Goal: Task Accomplishment & Management: Use online tool/utility

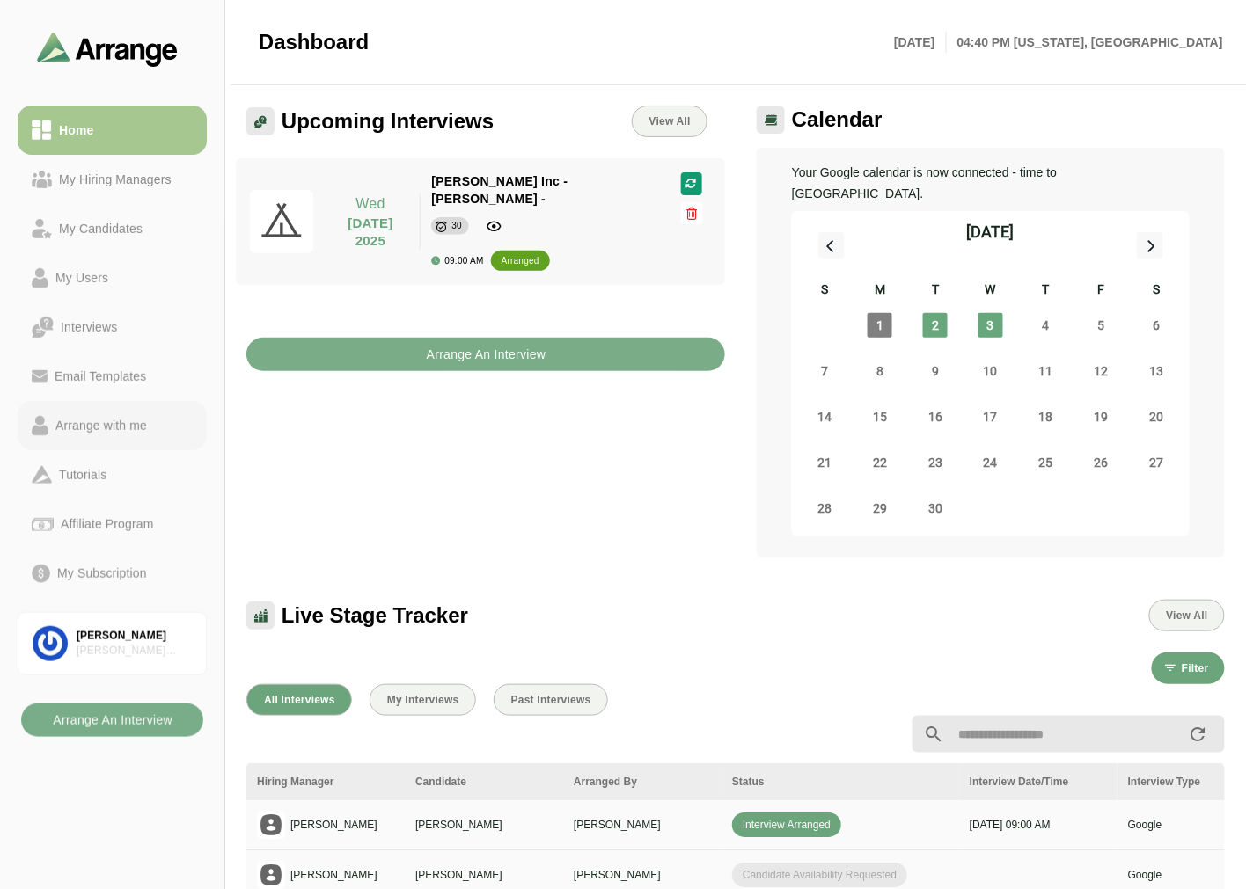
click at [99, 411] on link "Arrange with me" at bounding box center [112, 425] width 189 height 49
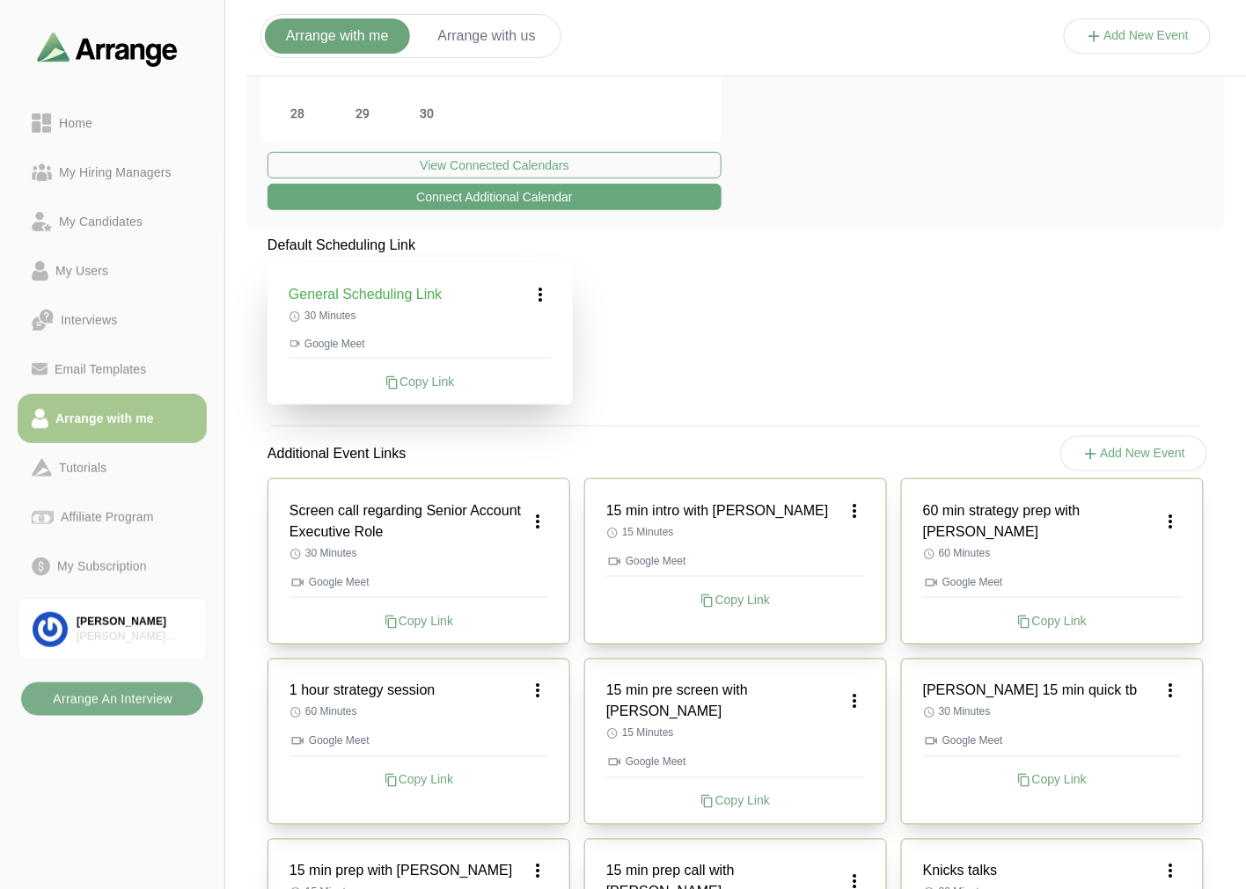
scroll to position [293, 0]
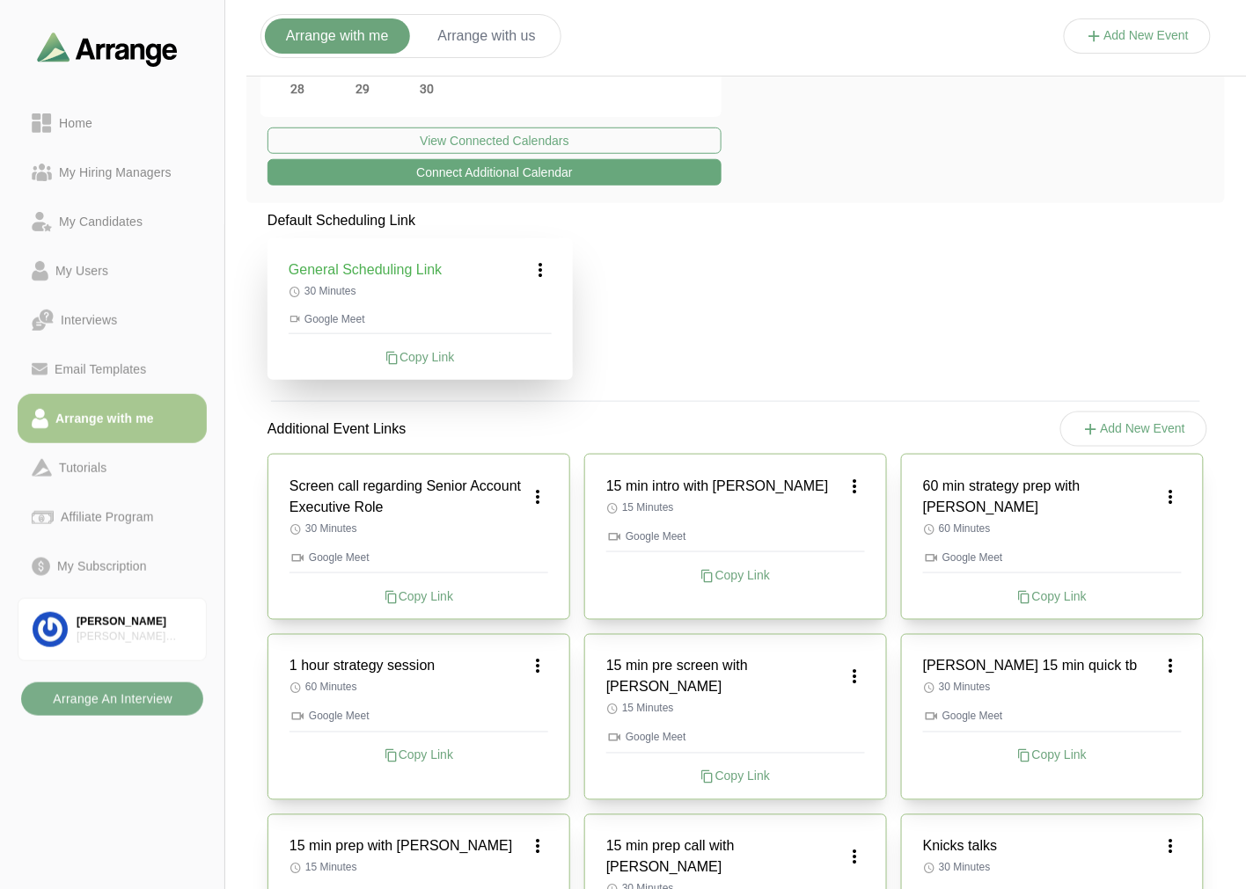
click at [1092, 36] on icon at bounding box center [1095, 36] width 18 height 18
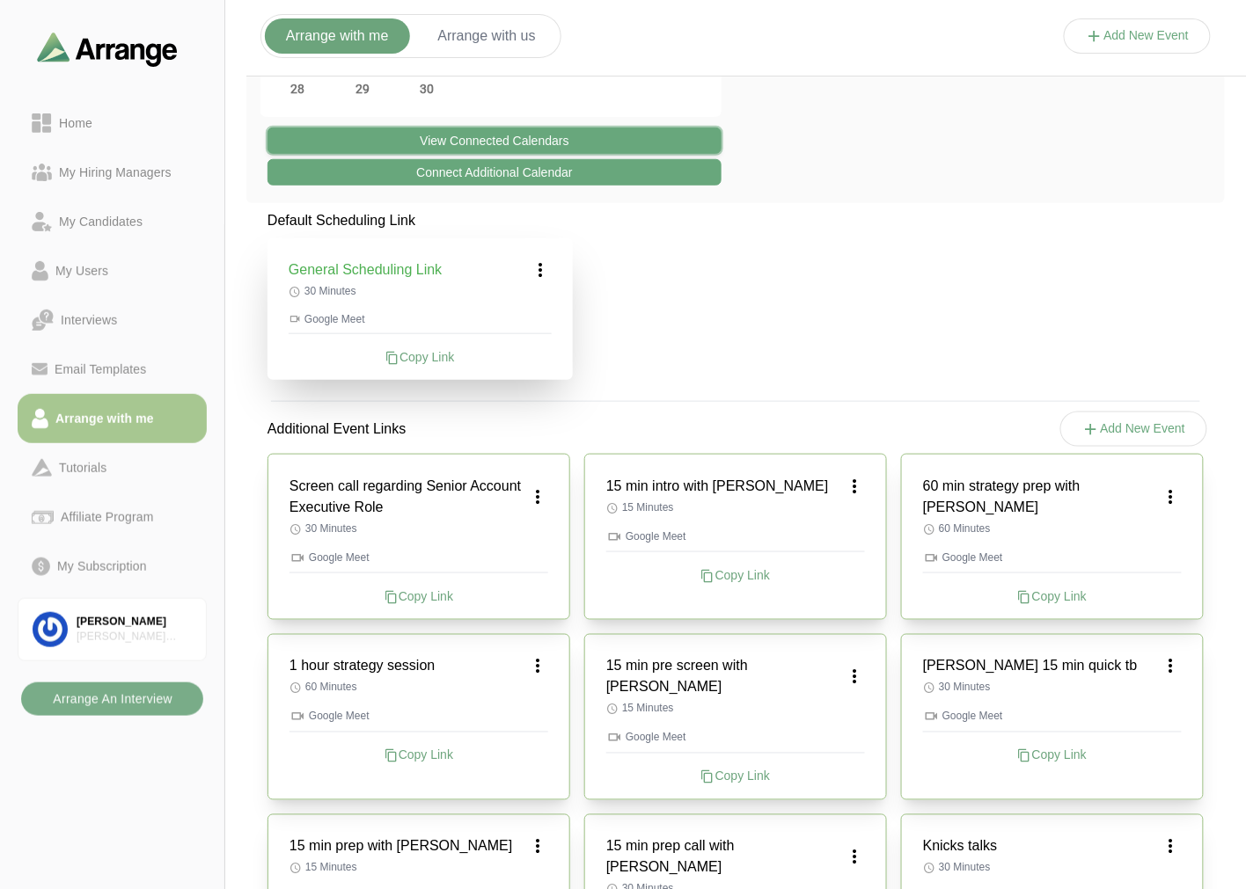
click at [529, 138] on button "View Connected Calendars" at bounding box center [494, 141] width 454 height 26
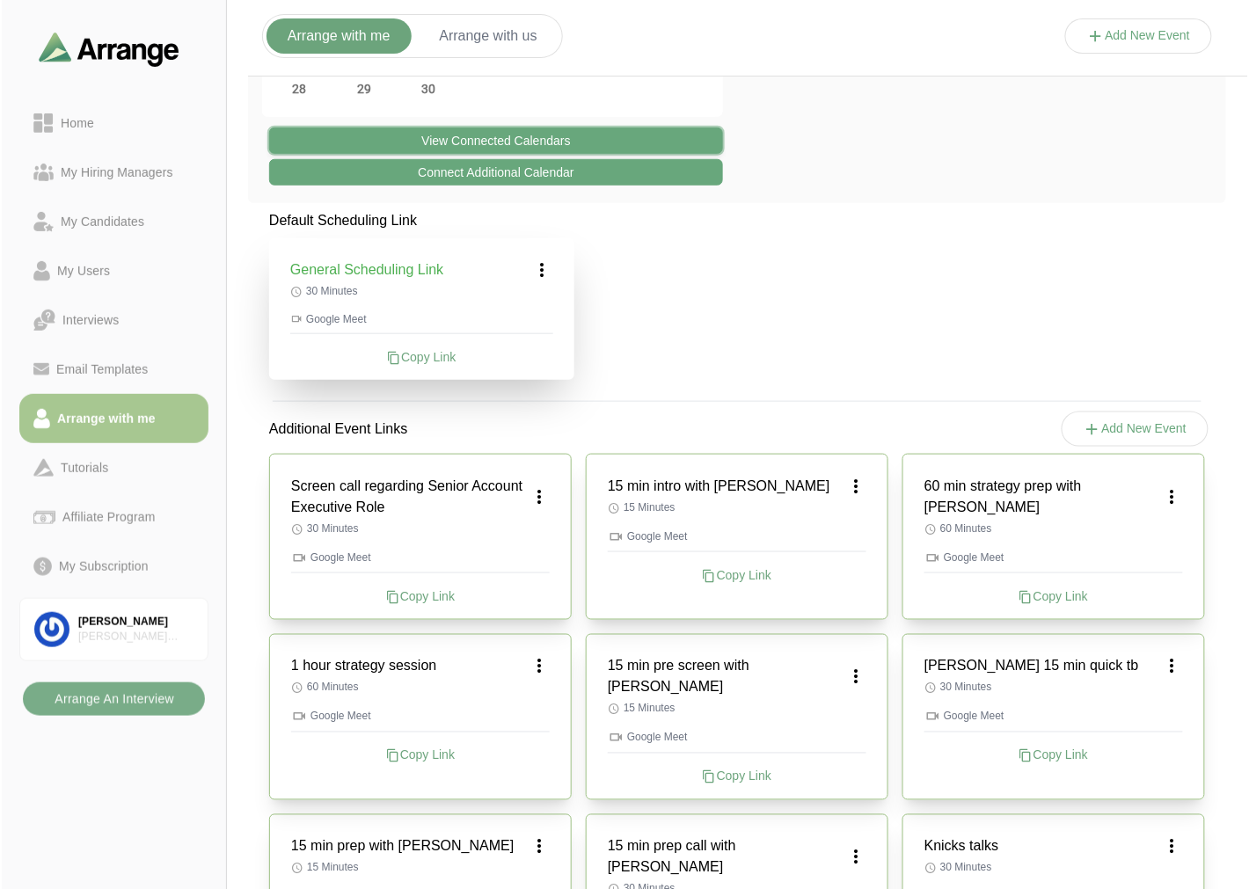
scroll to position [0, 0]
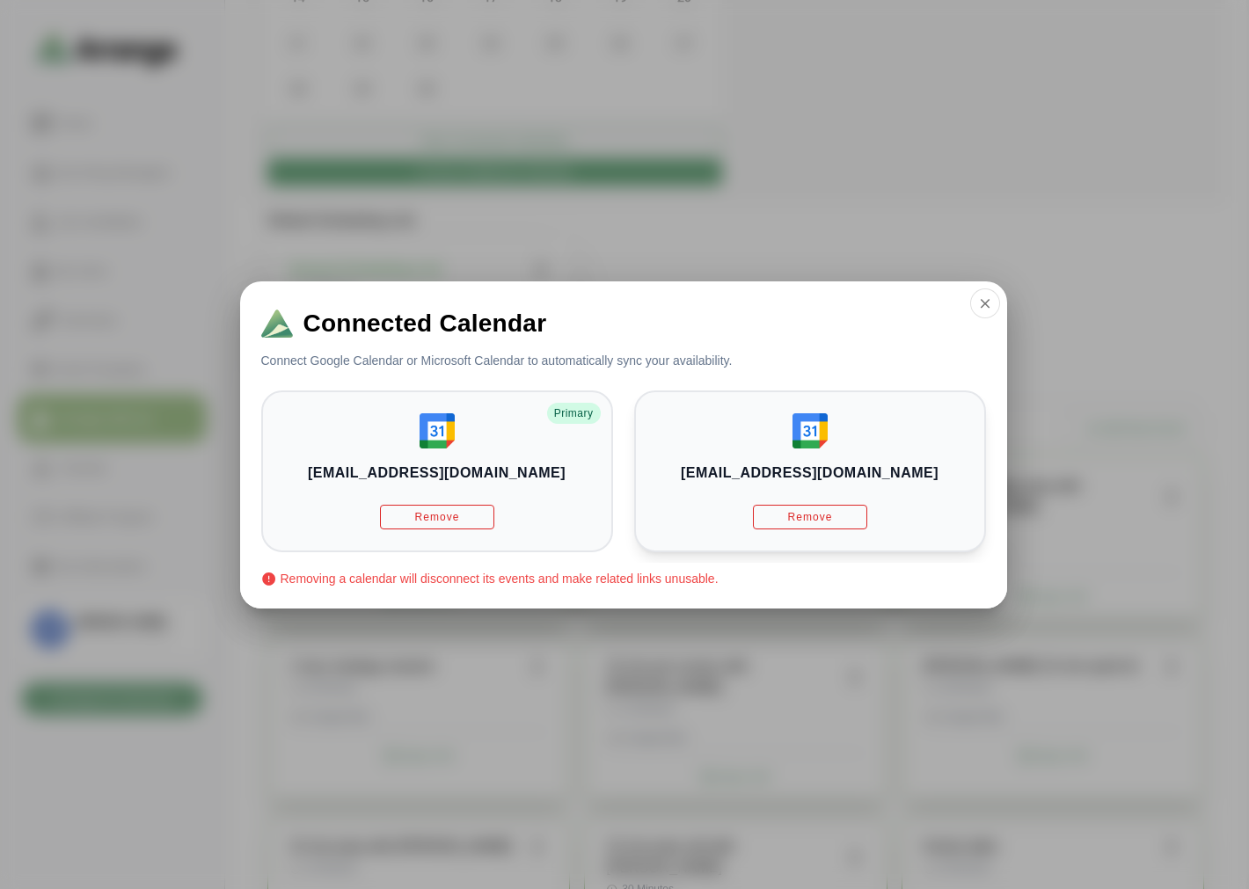
click at [812, 469] on h3 "briangabay@gmail.com" at bounding box center [810, 473] width 258 height 21
click at [975, 302] on button "button" at bounding box center [985, 304] width 30 height 30
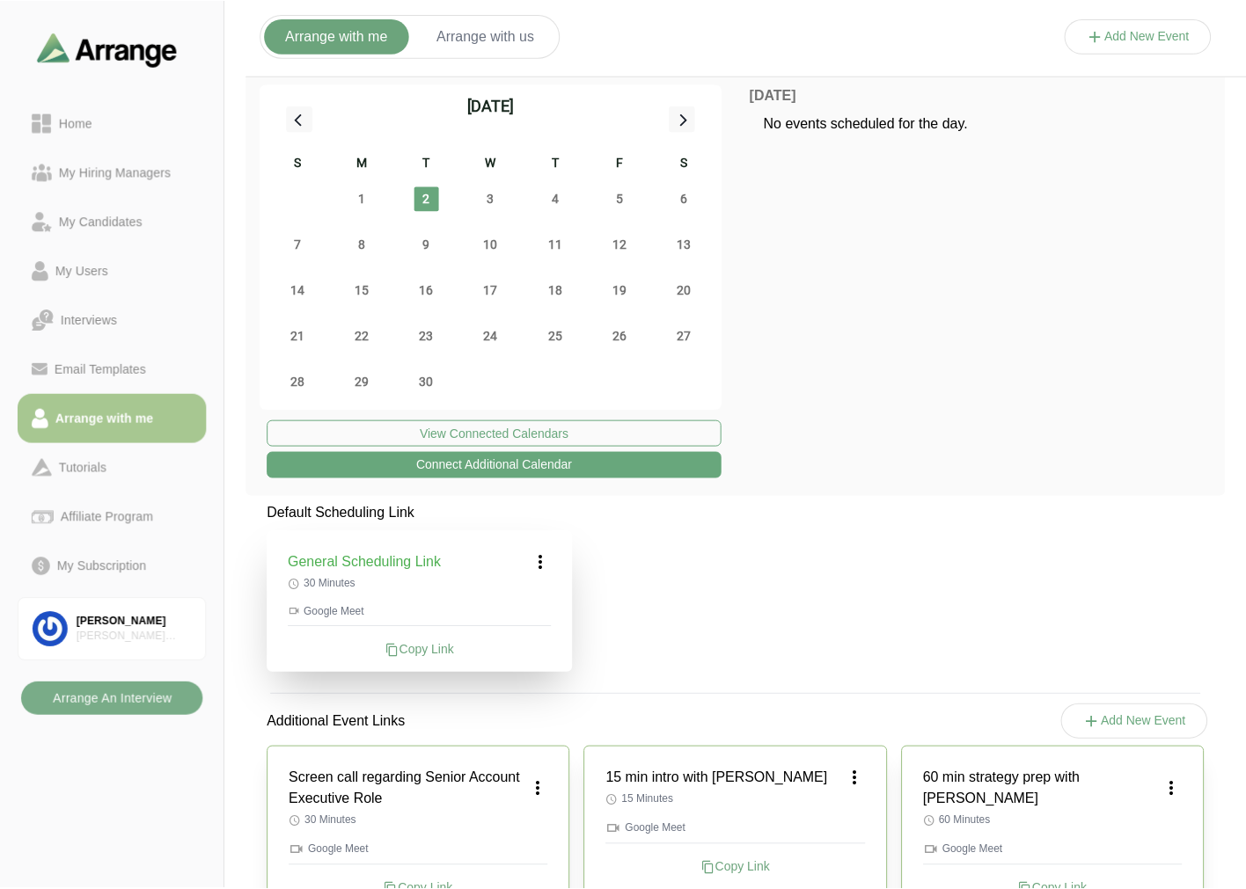
scroll to position [293, 0]
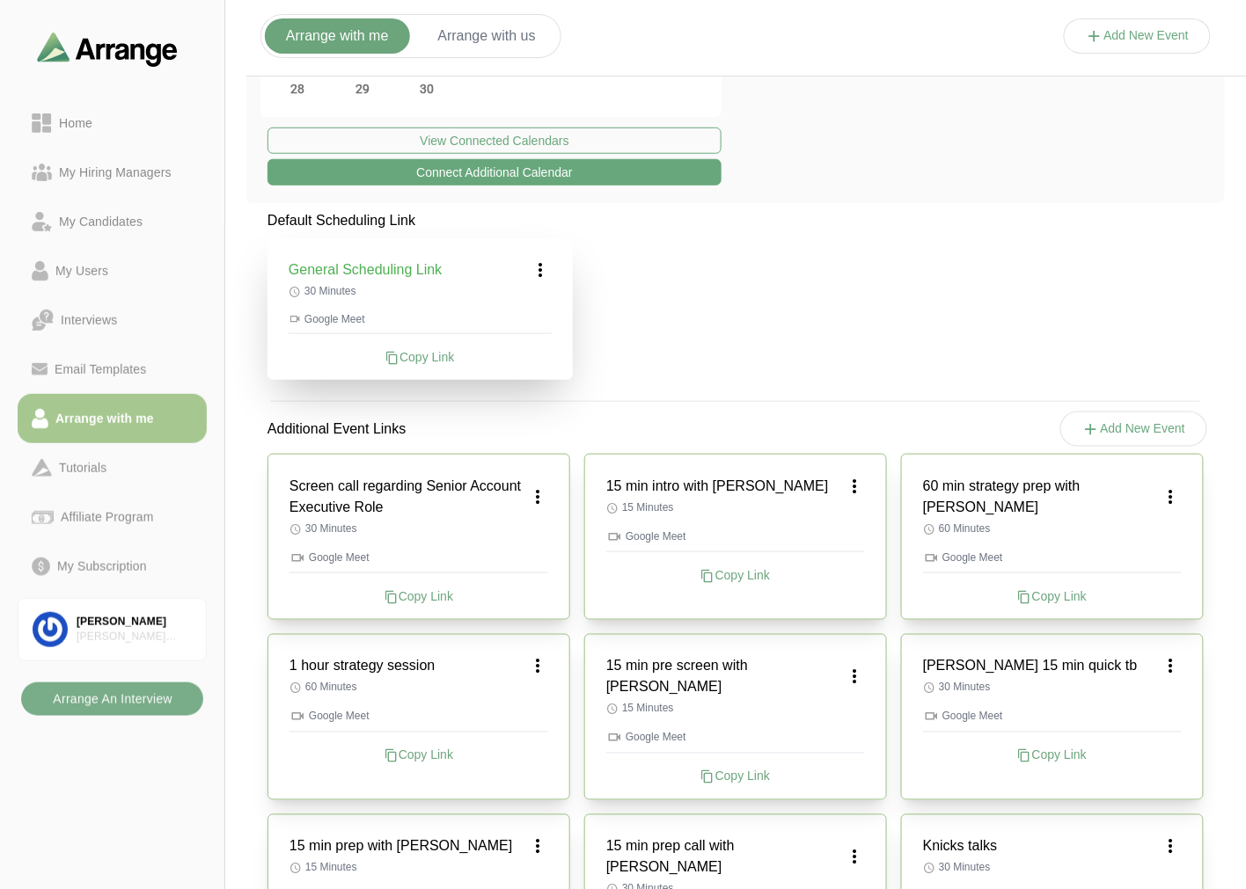
click at [525, 176] on button "Connect Additional Calendar" at bounding box center [494, 172] width 454 height 26
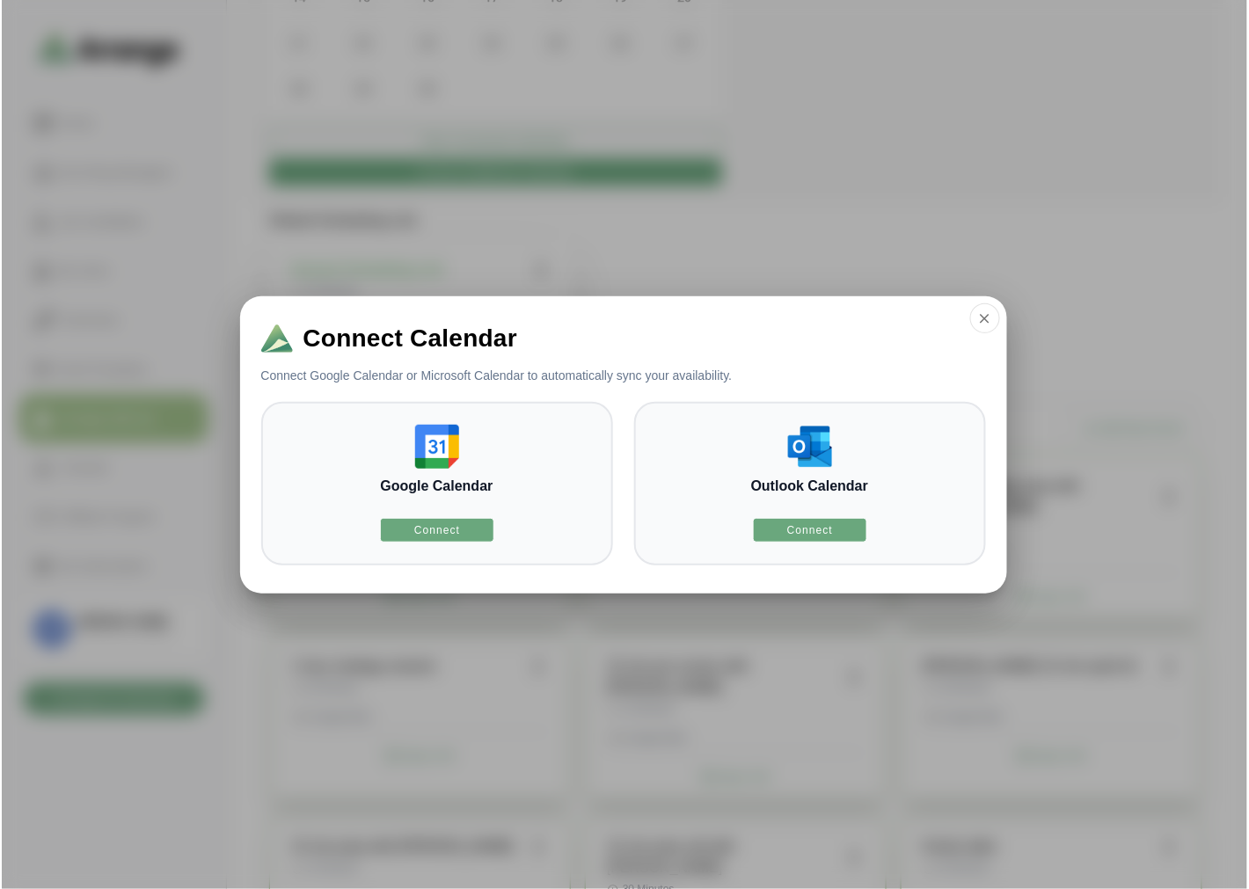
scroll to position [0, 0]
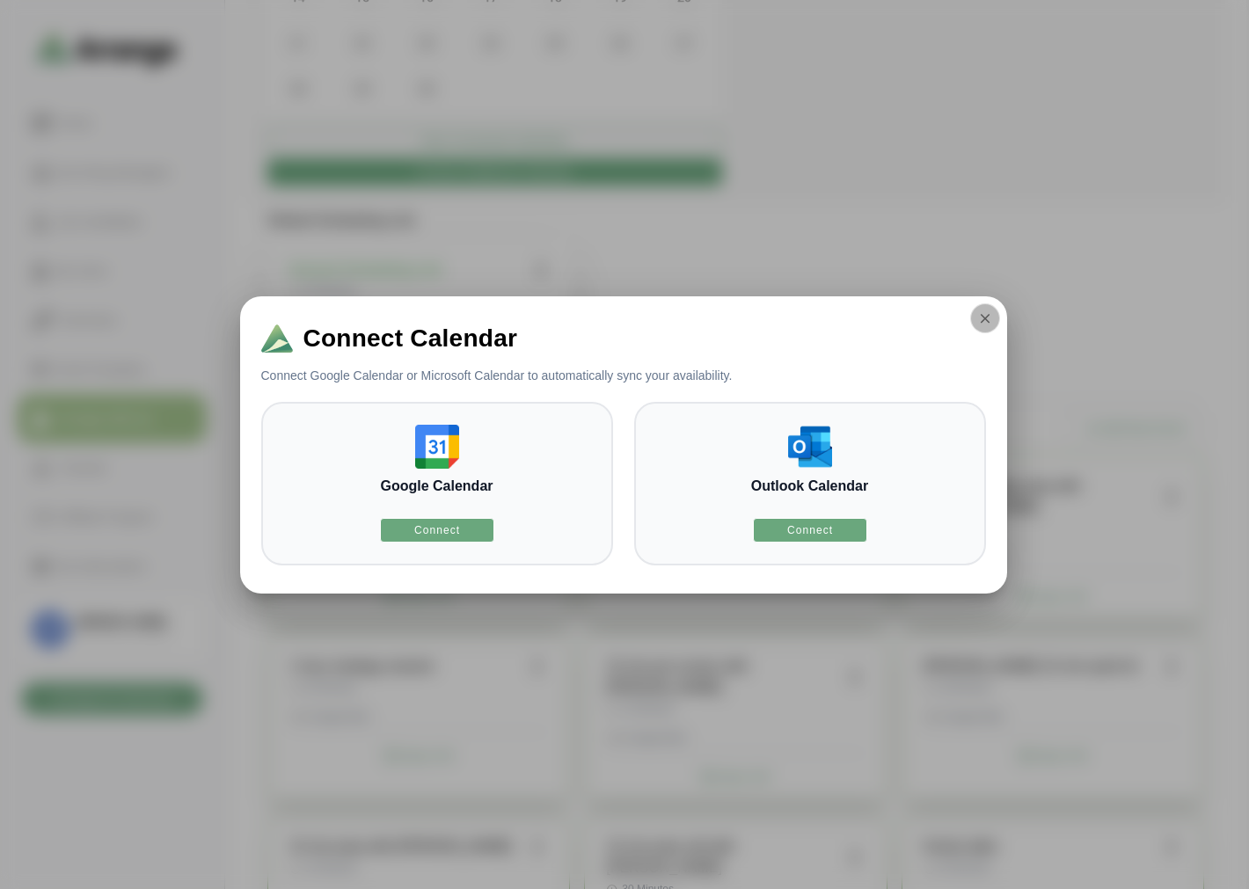
click at [980, 318] on icon "button" at bounding box center [985, 319] width 16 height 16
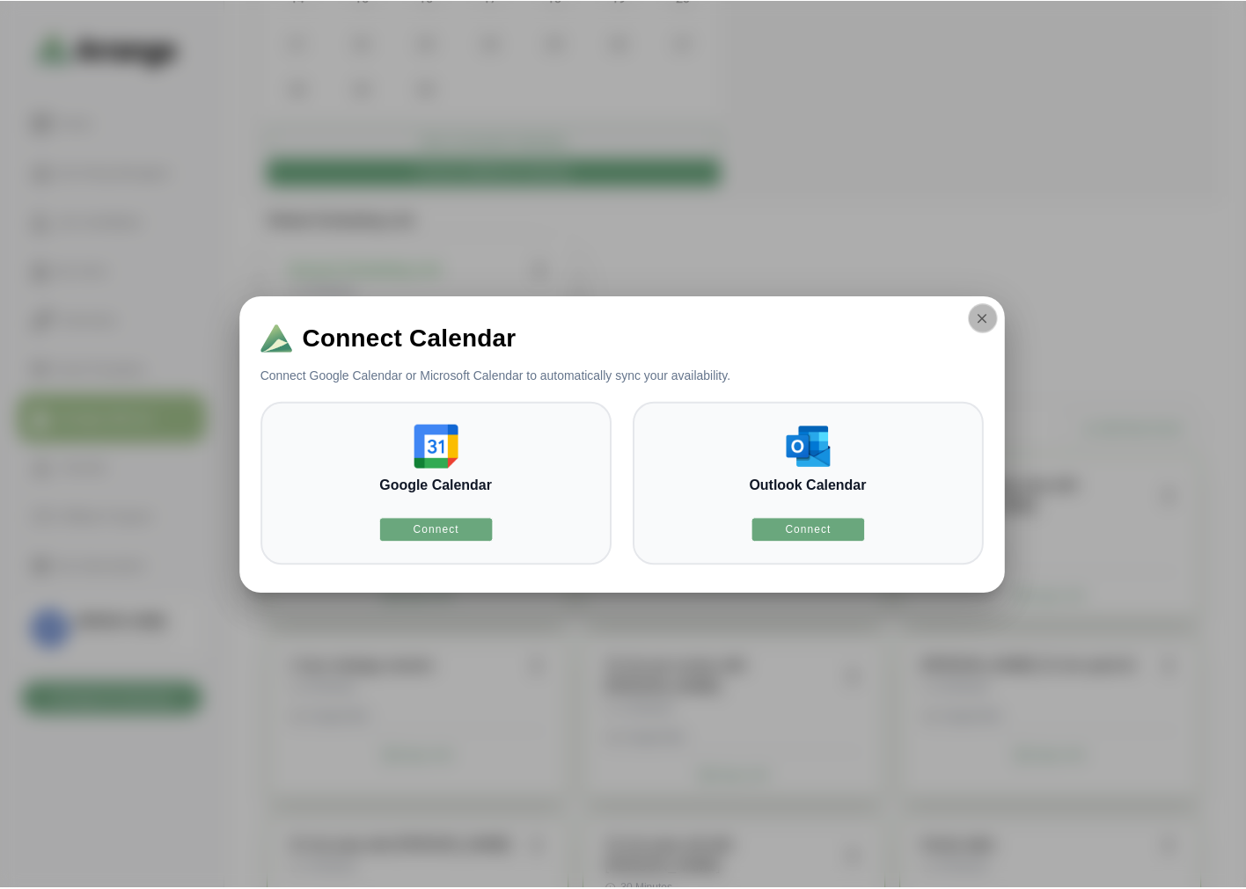
scroll to position [293, 0]
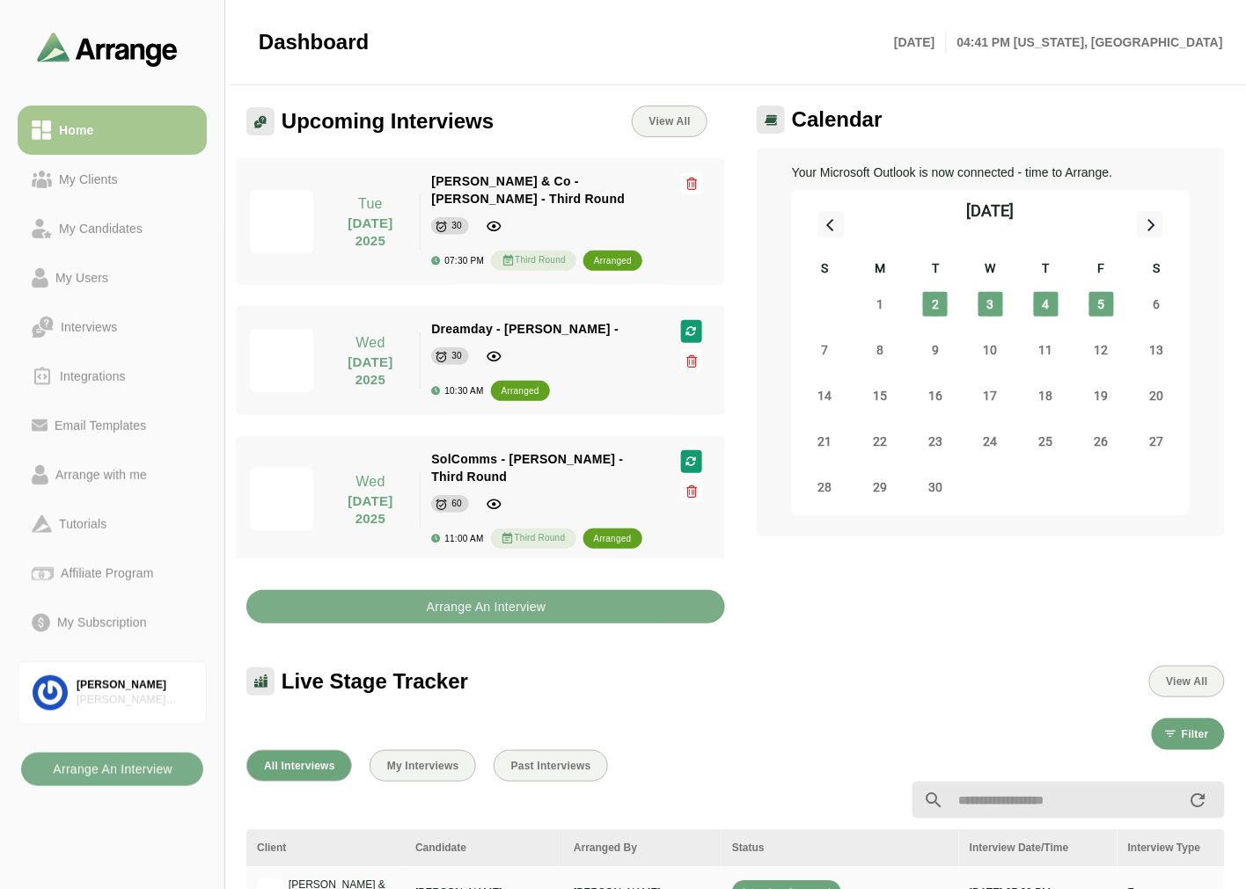
click at [458, 201] on span "Stanton & Co - Natalie Kathok - Third Round" at bounding box center [528, 190] width 194 height 32
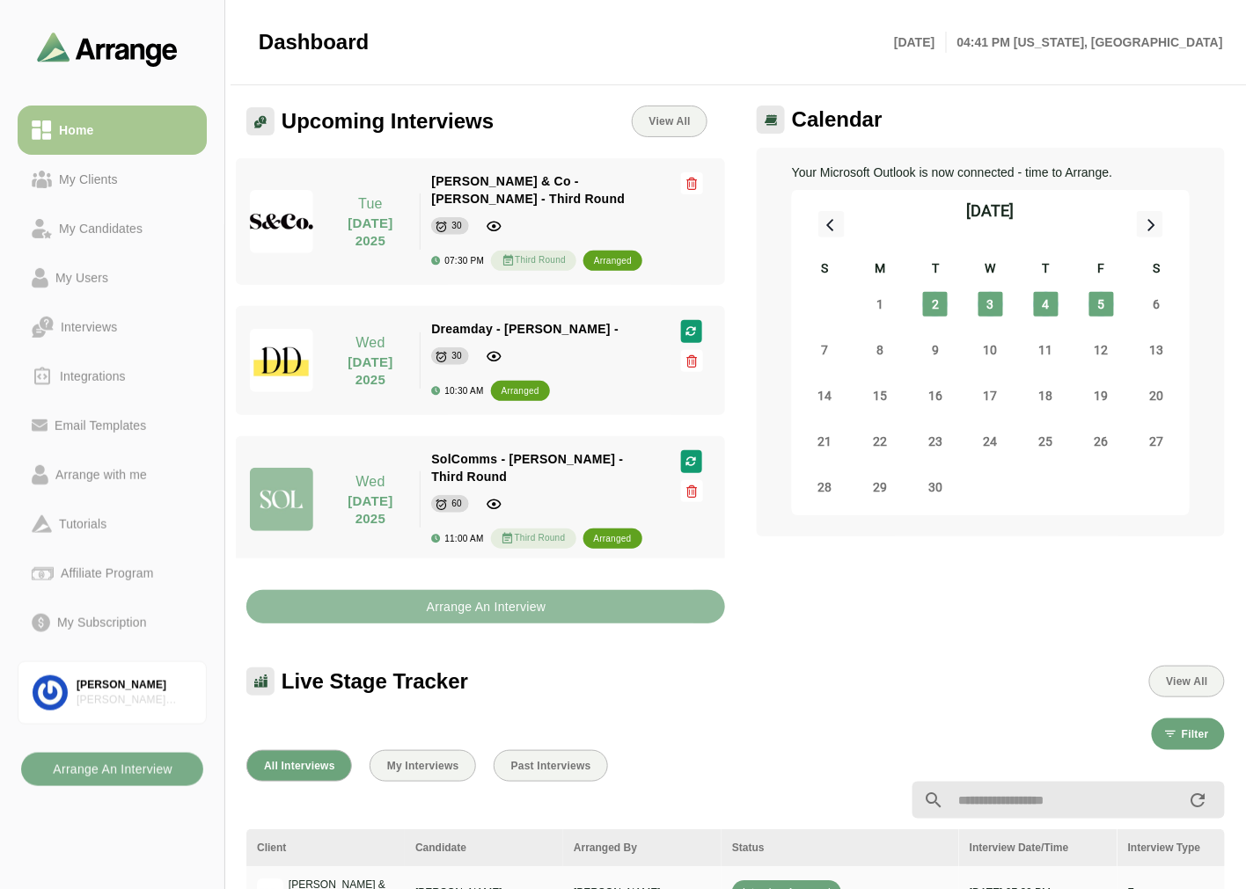
click at [366, 614] on button "Arrange An Interview" at bounding box center [485, 606] width 479 height 33
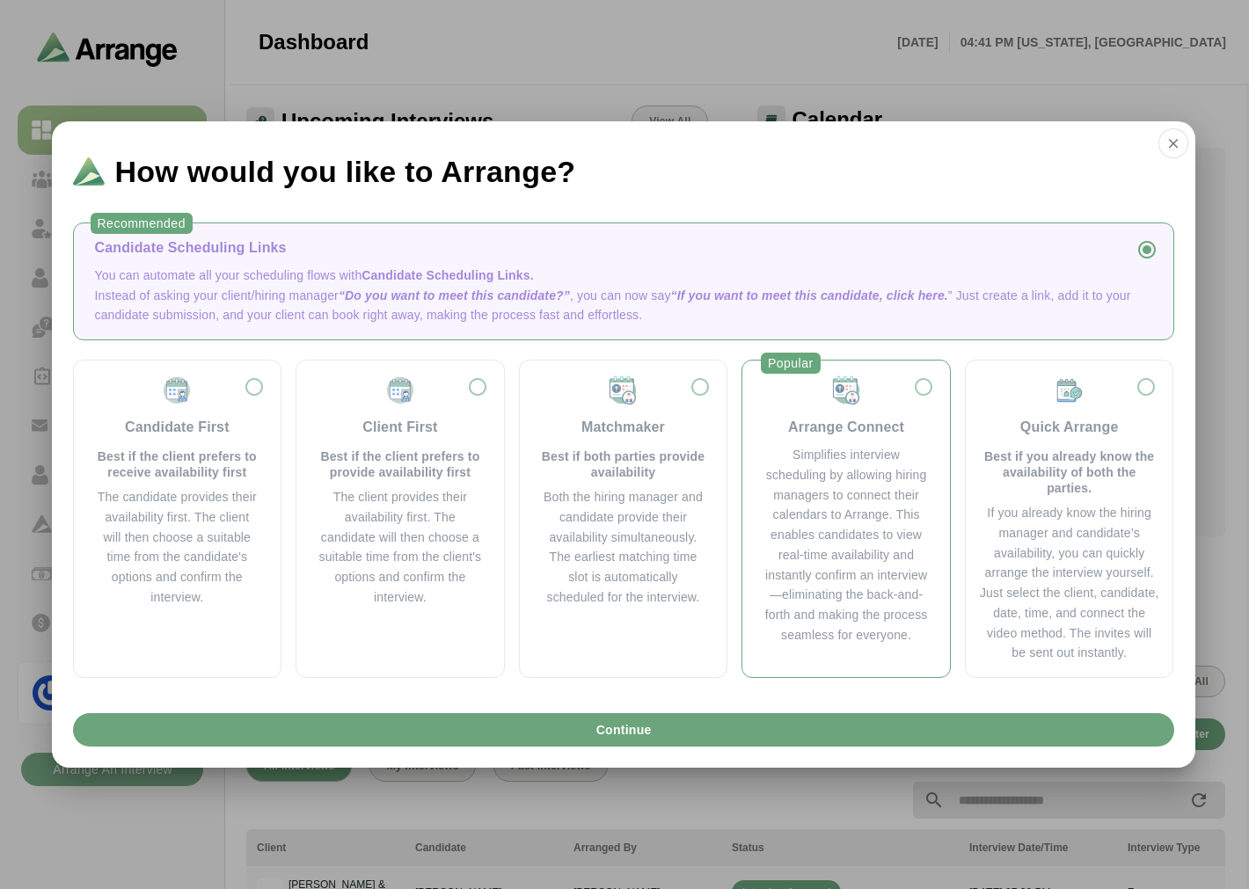
click at [903, 547] on div "Simplifies interview scheduling by allowing hiring managers to connect their ca…" at bounding box center [846, 545] width 165 height 201
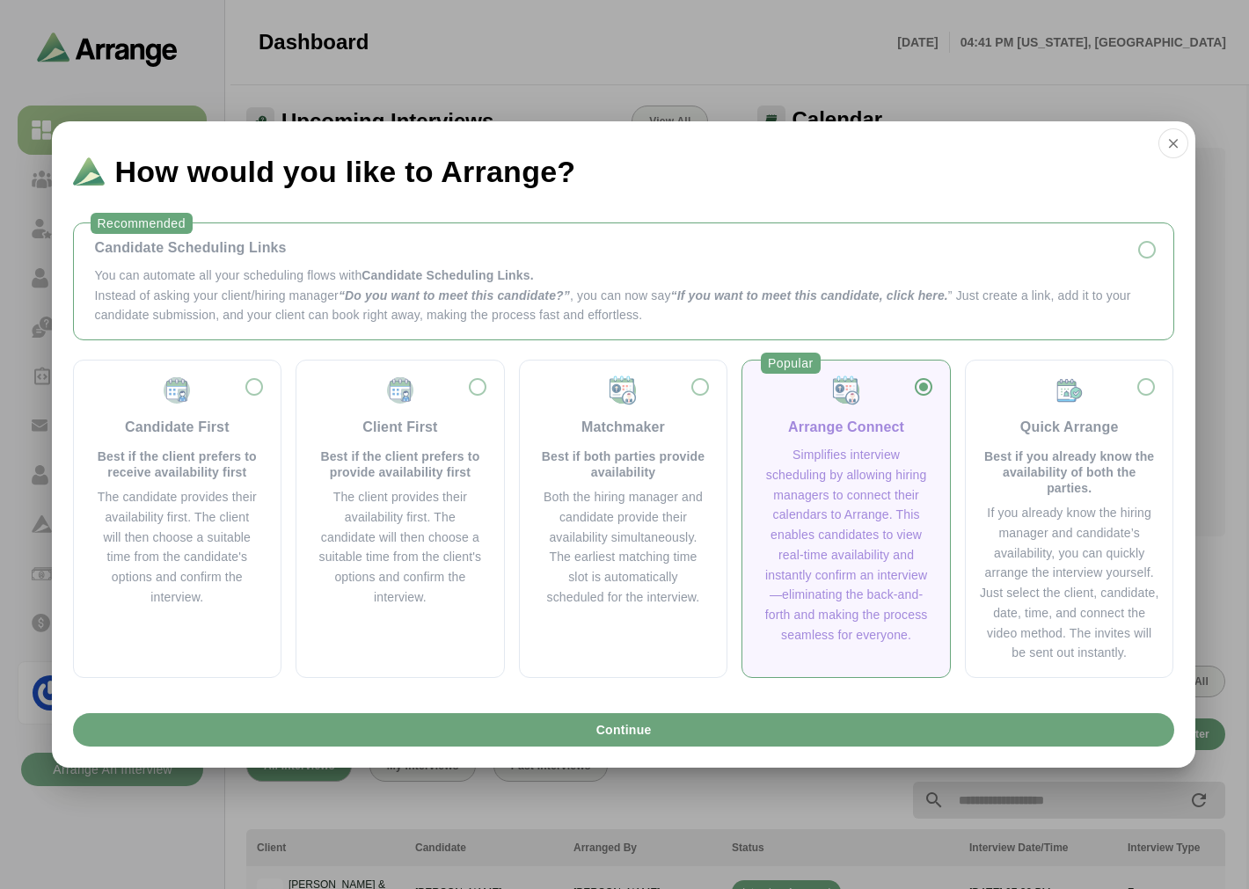
click at [340, 321] on p "Instead of asking your client/hiring manager “Do you want to meet this candidat…" at bounding box center [623, 306] width 1057 height 40
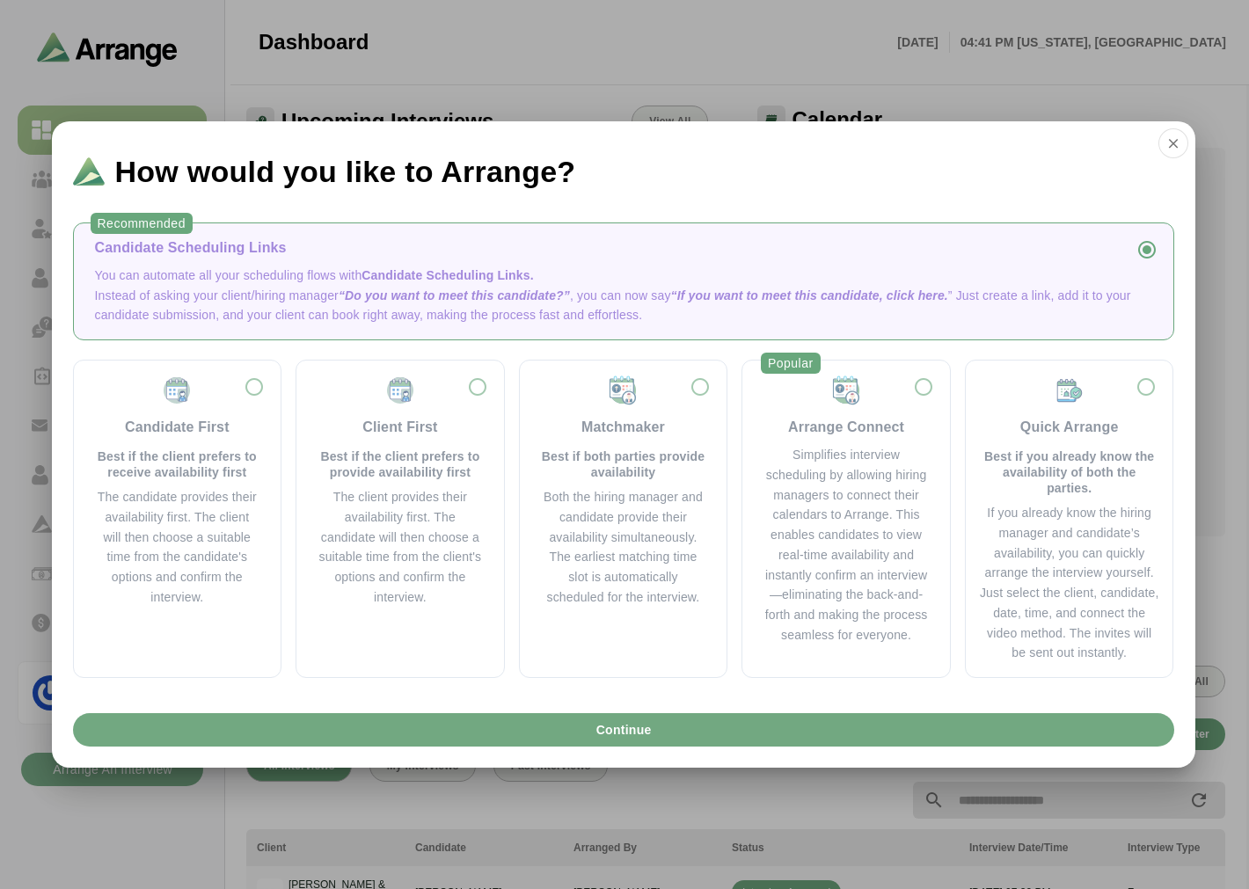
click at [381, 723] on button "Continue" at bounding box center [623, 729] width 1101 height 33
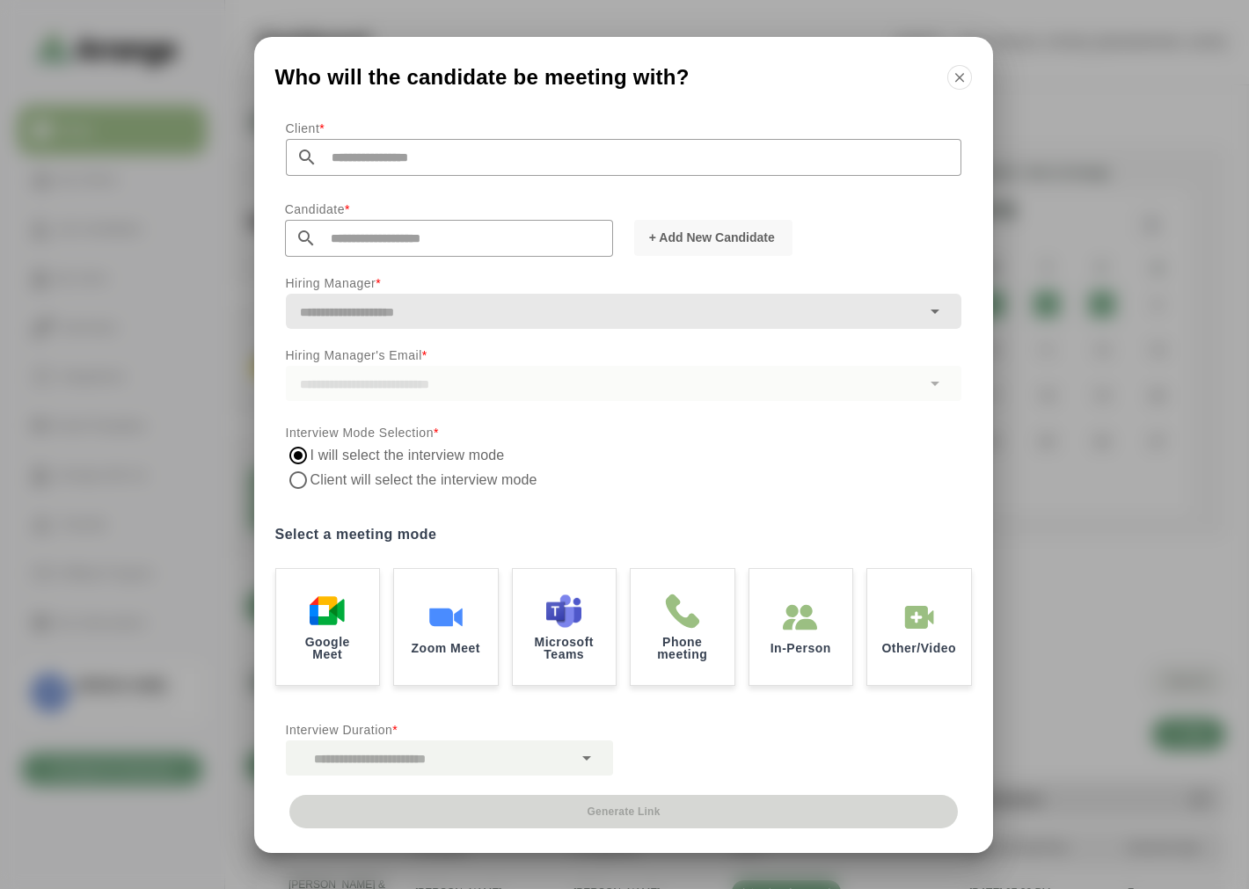
click at [460, 155] on input "text" at bounding box center [640, 157] width 644 height 37
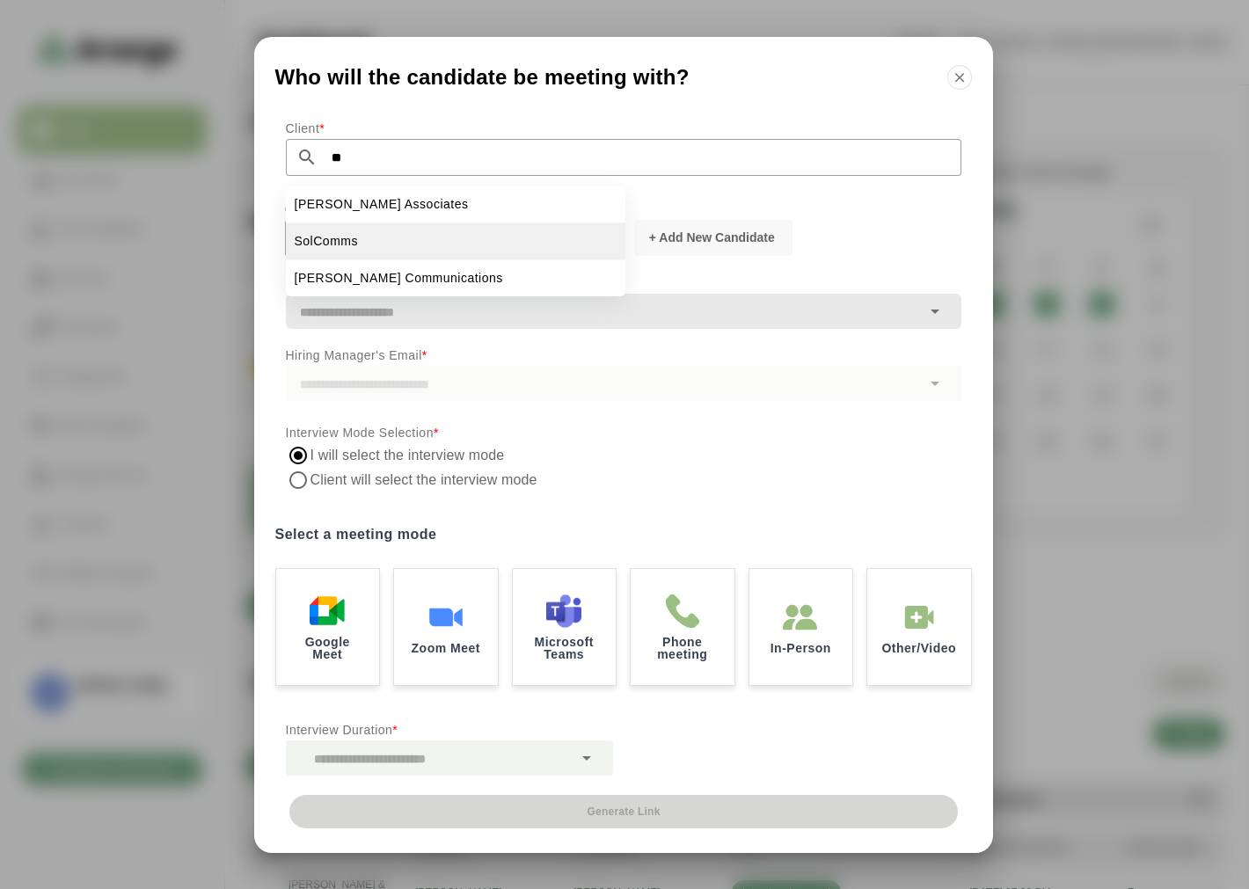
click at [315, 243] on span "SolComms" at bounding box center [326, 241] width 63 height 18
type input "********"
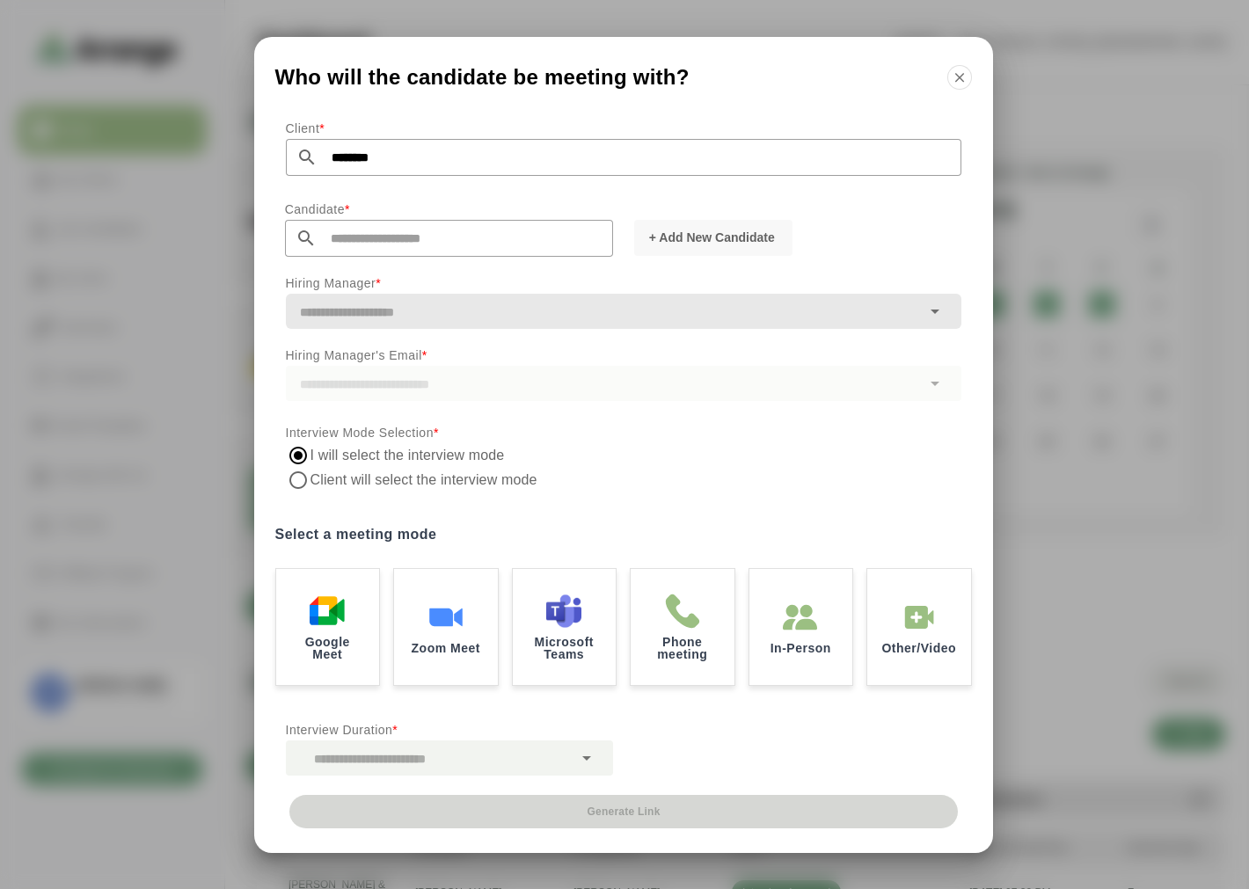
click at [331, 246] on input "text" at bounding box center [465, 238] width 296 height 37
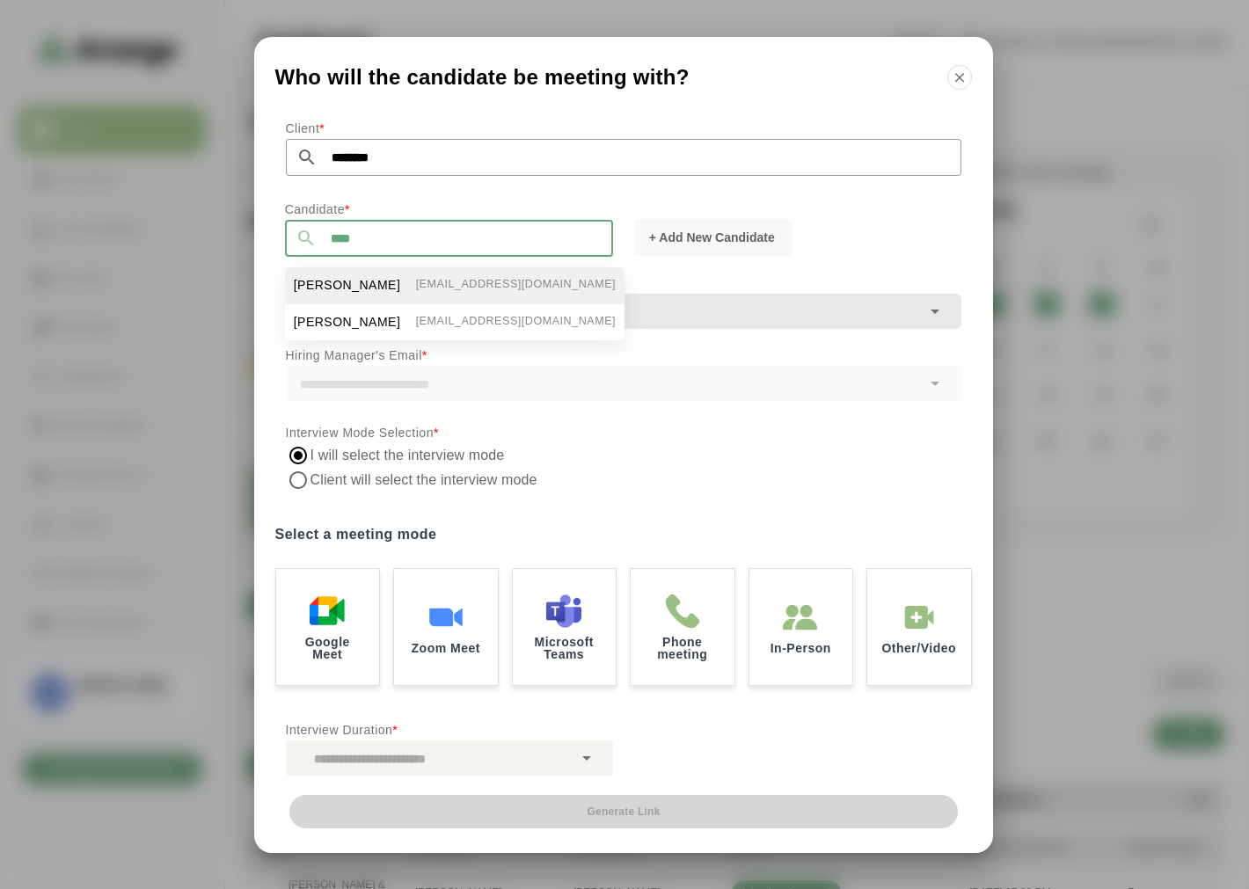
click at [581, 284] on span "nataliekathok@gmail.com" at bounding box center [516, 285] width 200 height 18
type input "**********"
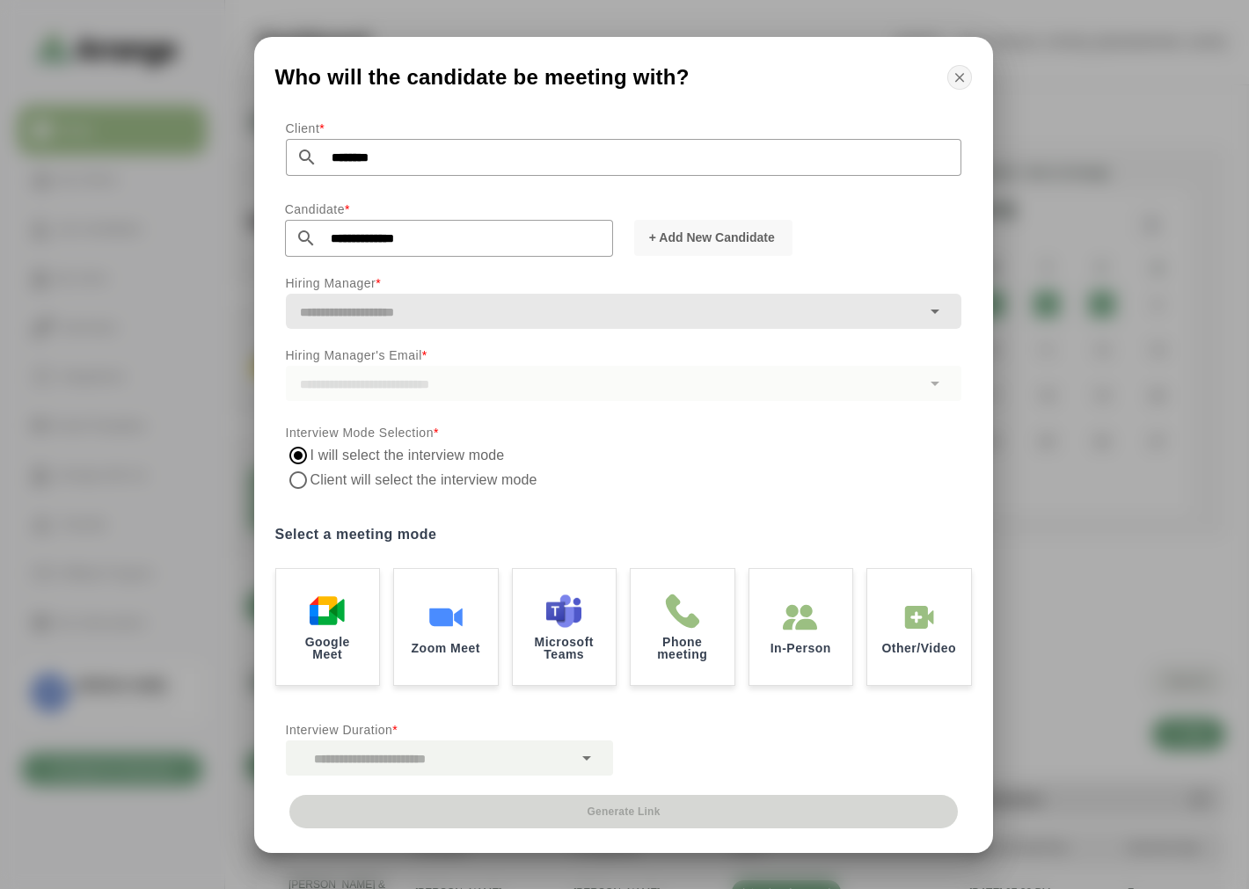
click at [954, 75] on icon "button" at bounding box center [960, 77] width 16 height 16
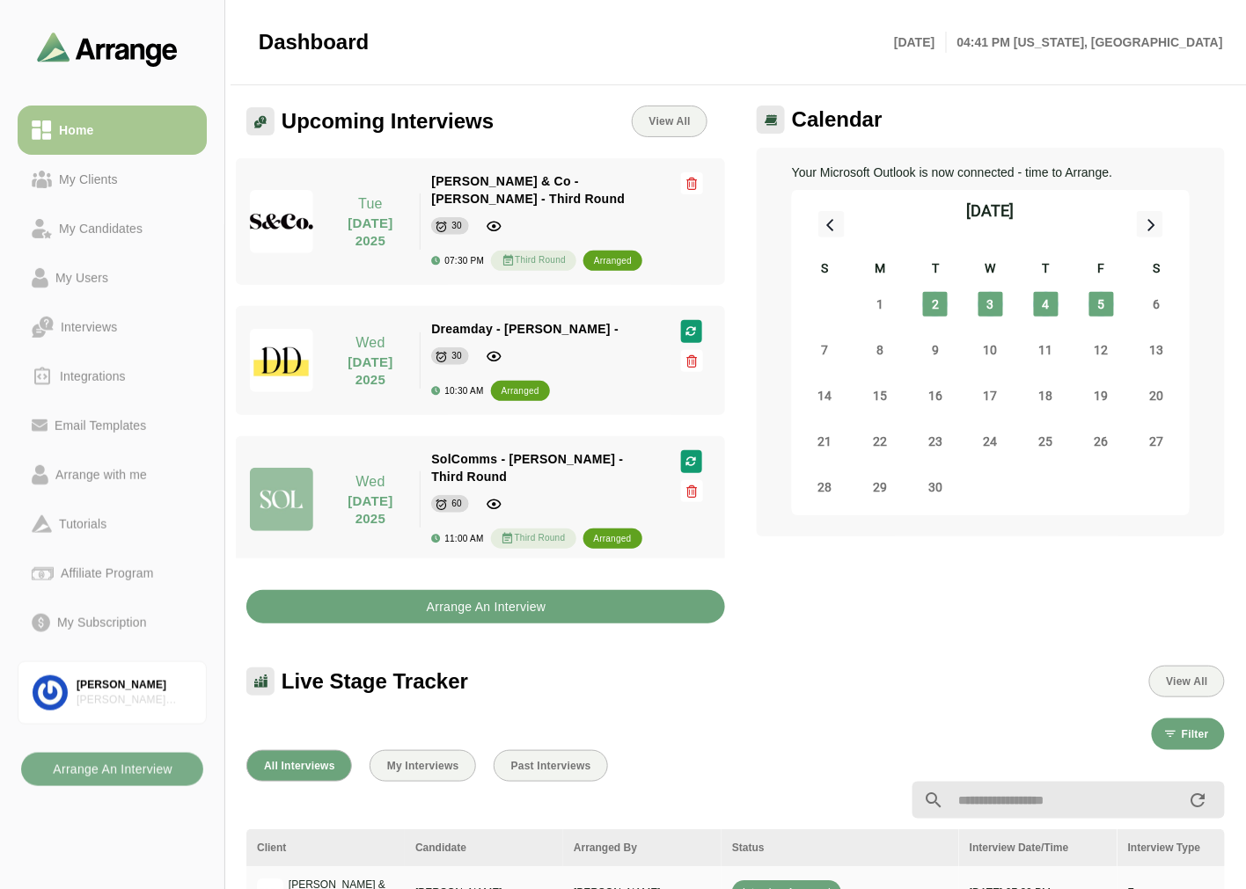
click at [473, 621] on b "Arrange An Interview" at bounding box center [486, 606] width 121 height 33
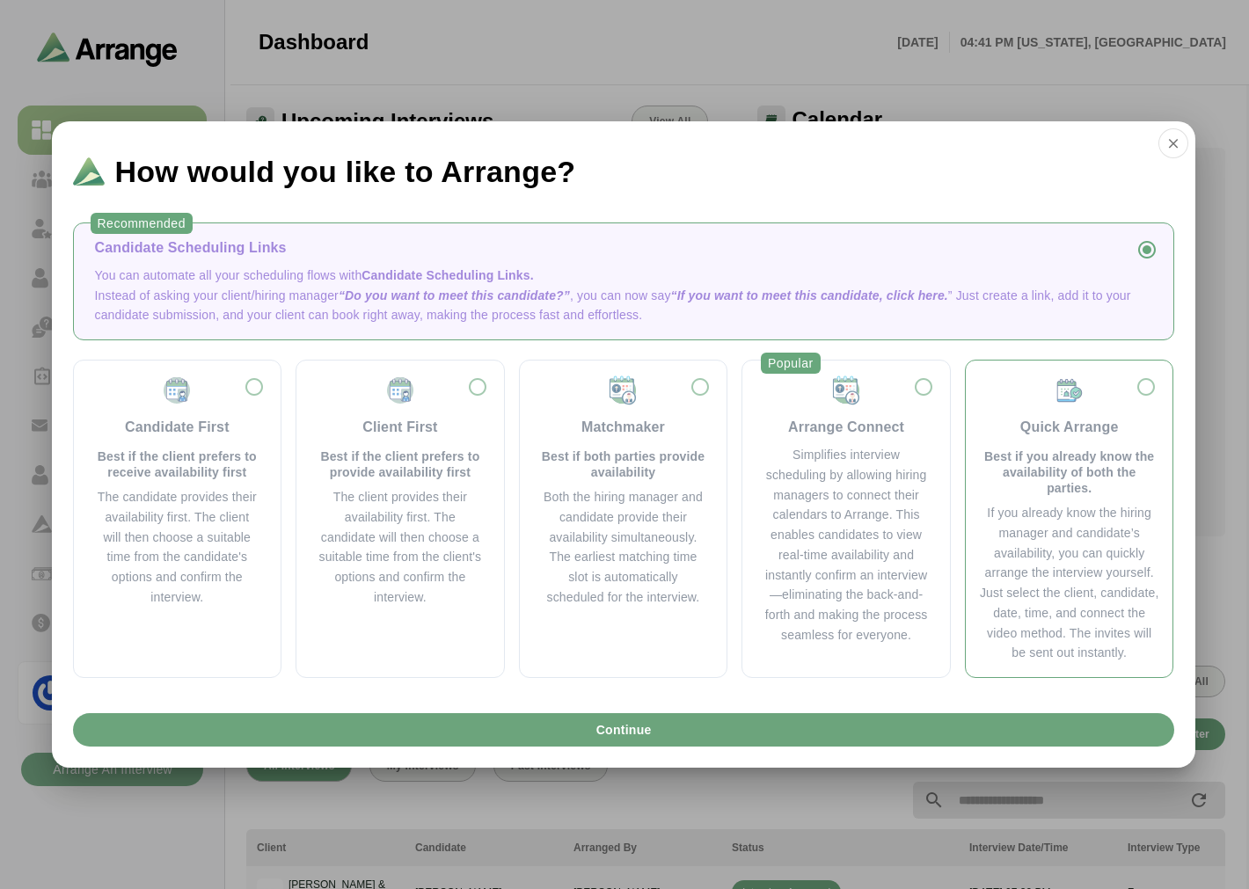
click at [1009, 507] on div "If you already know the hiring manager and candidate’s availability, you can qu…" at bounding box center [1069, 583] width 179 height 160
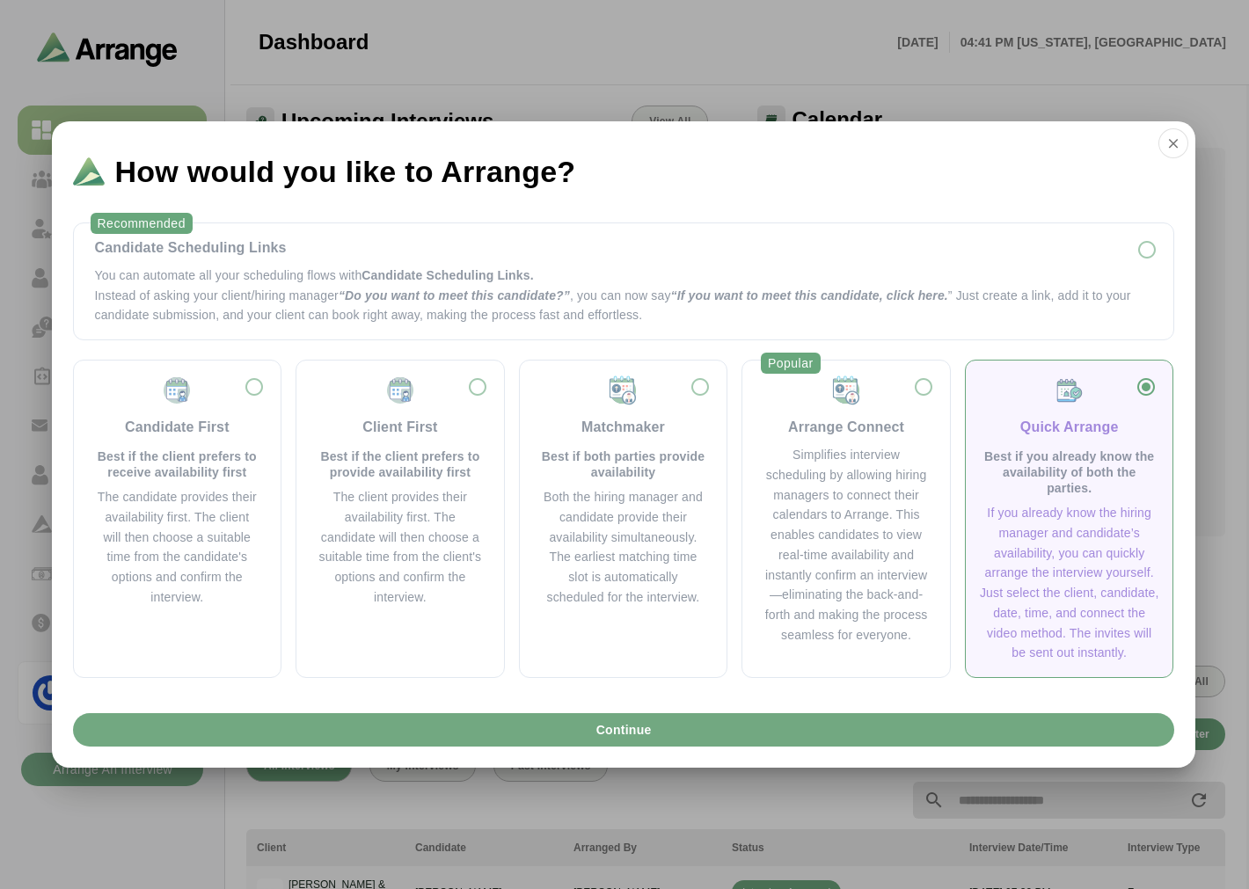
click at [845, 717] on button "Continue" at bounding box center [623, 729] width 1101 height 33
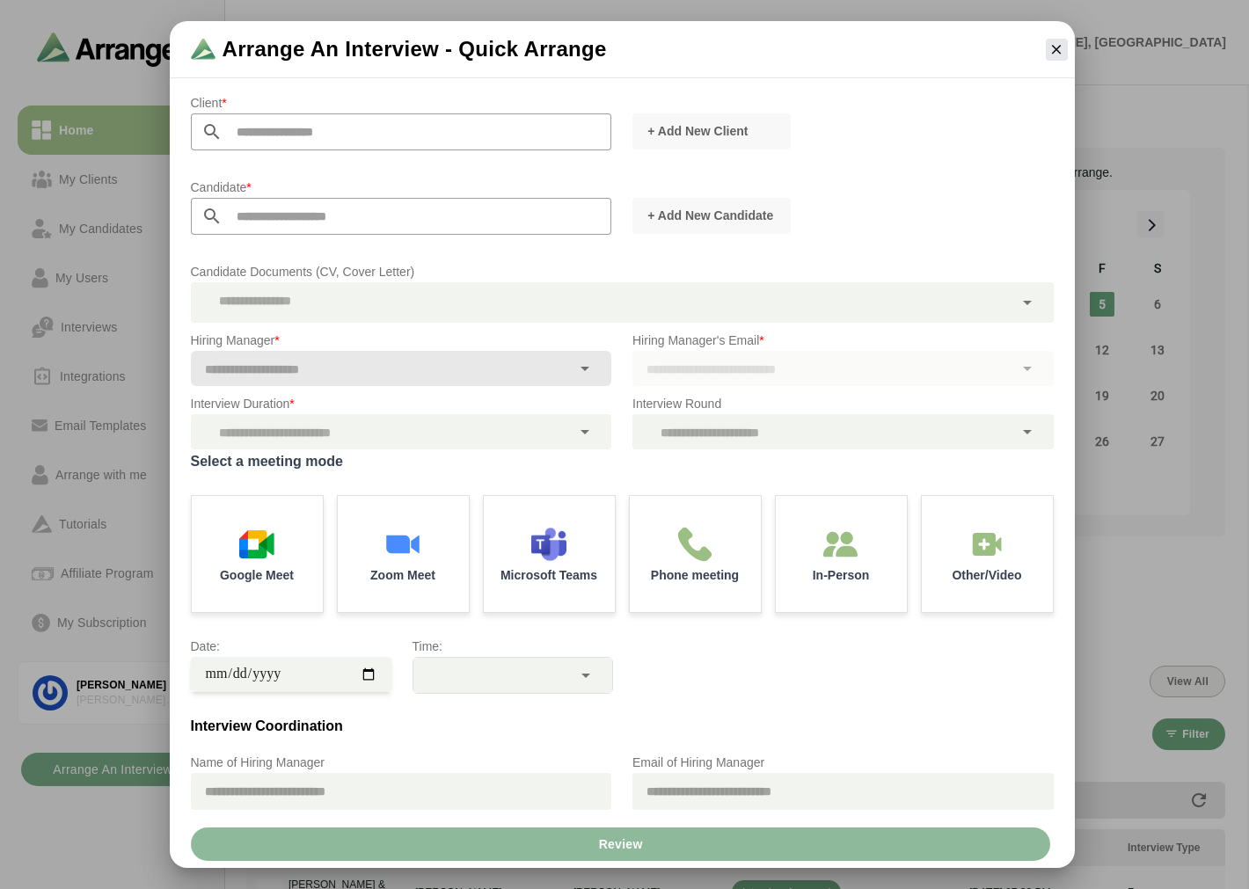
click at [330, 126] on input "text" at bounding box center [418, 131] width 390 height 37
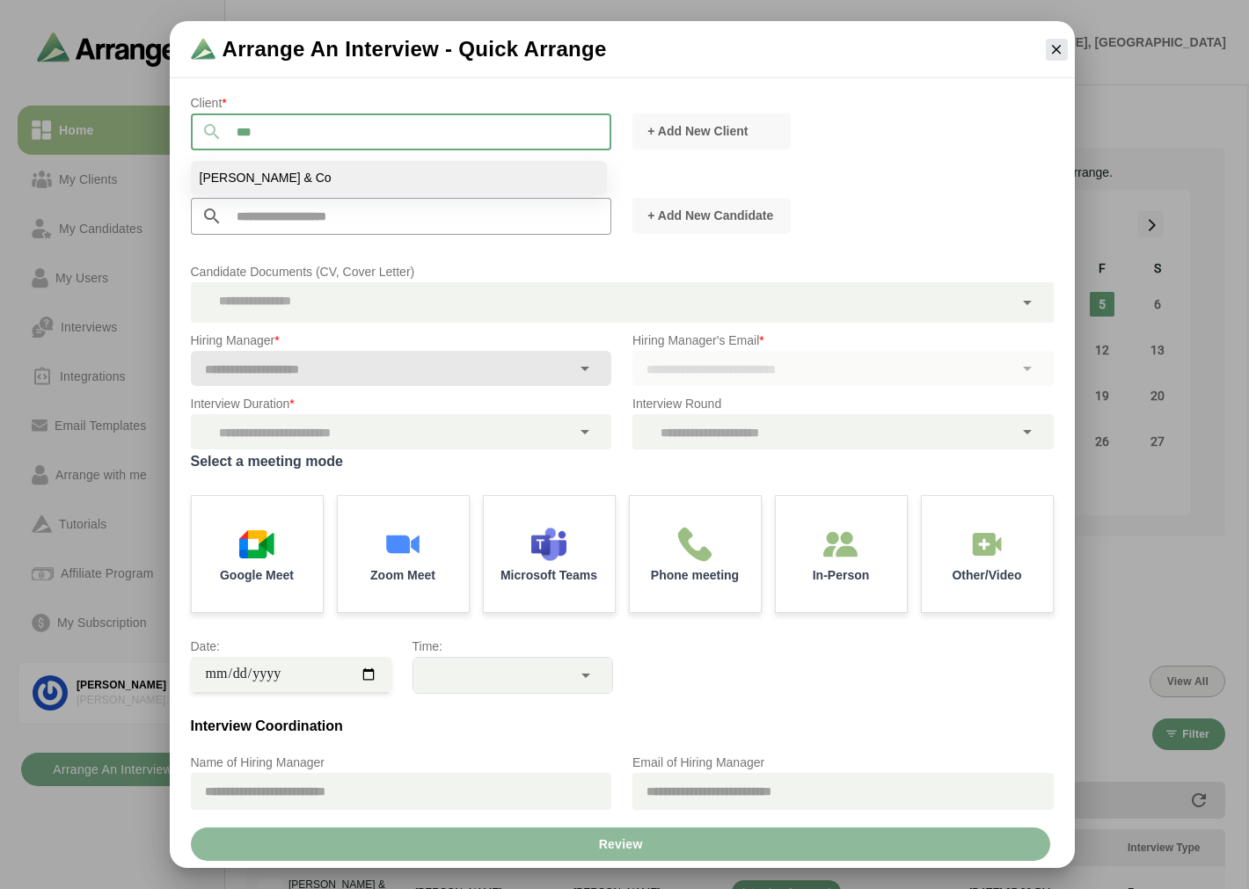
click at [260, 172] on span "Stanton & Co" at bounding box center [266, 178] width 132 height 16
type input "**********"
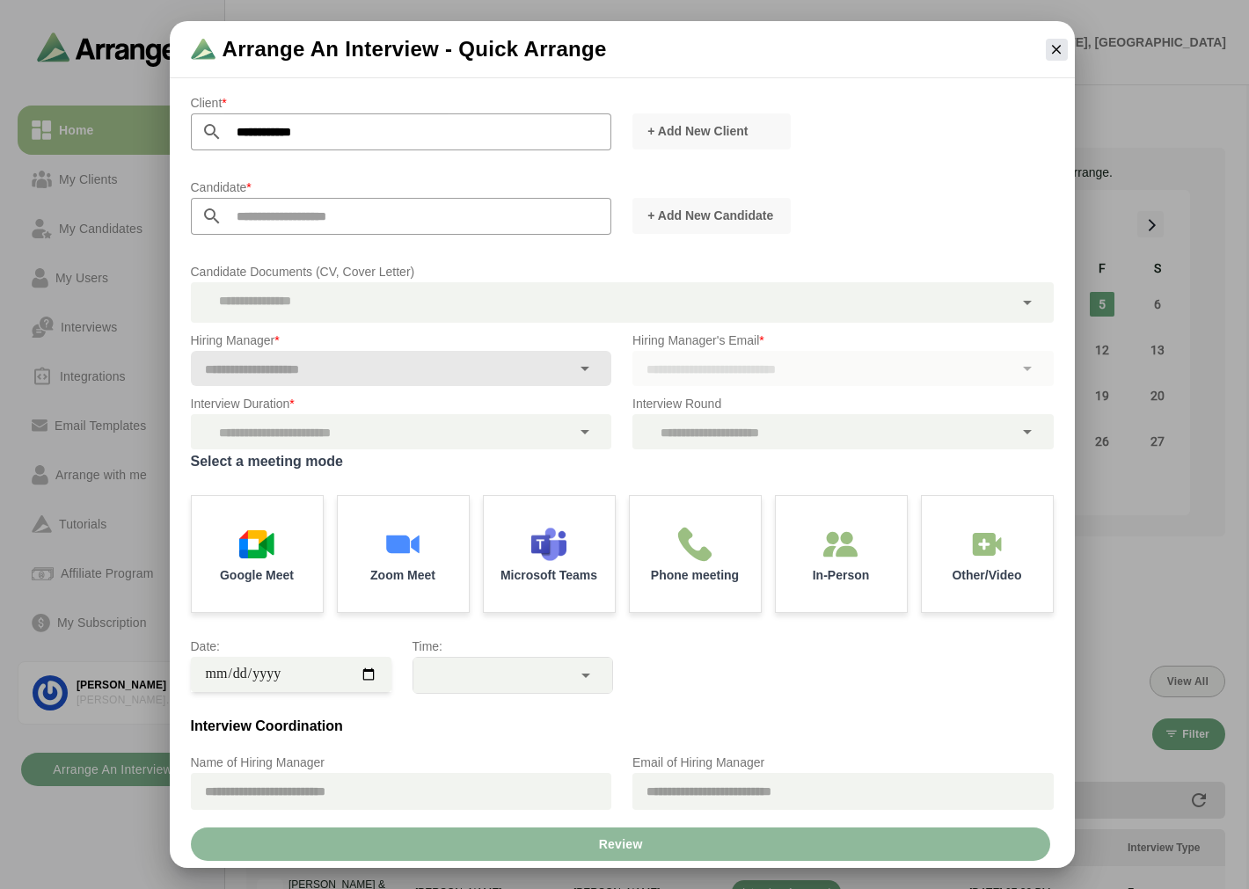
click at [243, 220] on input "text" at bounding box center [418, 216] width 390 height 37
type input "***"
drag, startPoint x: 230, startPoint y: 47, endPoint x: 511, endPoint y: 58, distance: 281.7
click at [511, 58] on span "Arrange an Interview - Quick Arrange" at bounding box center [415, 49] width 384 height 28
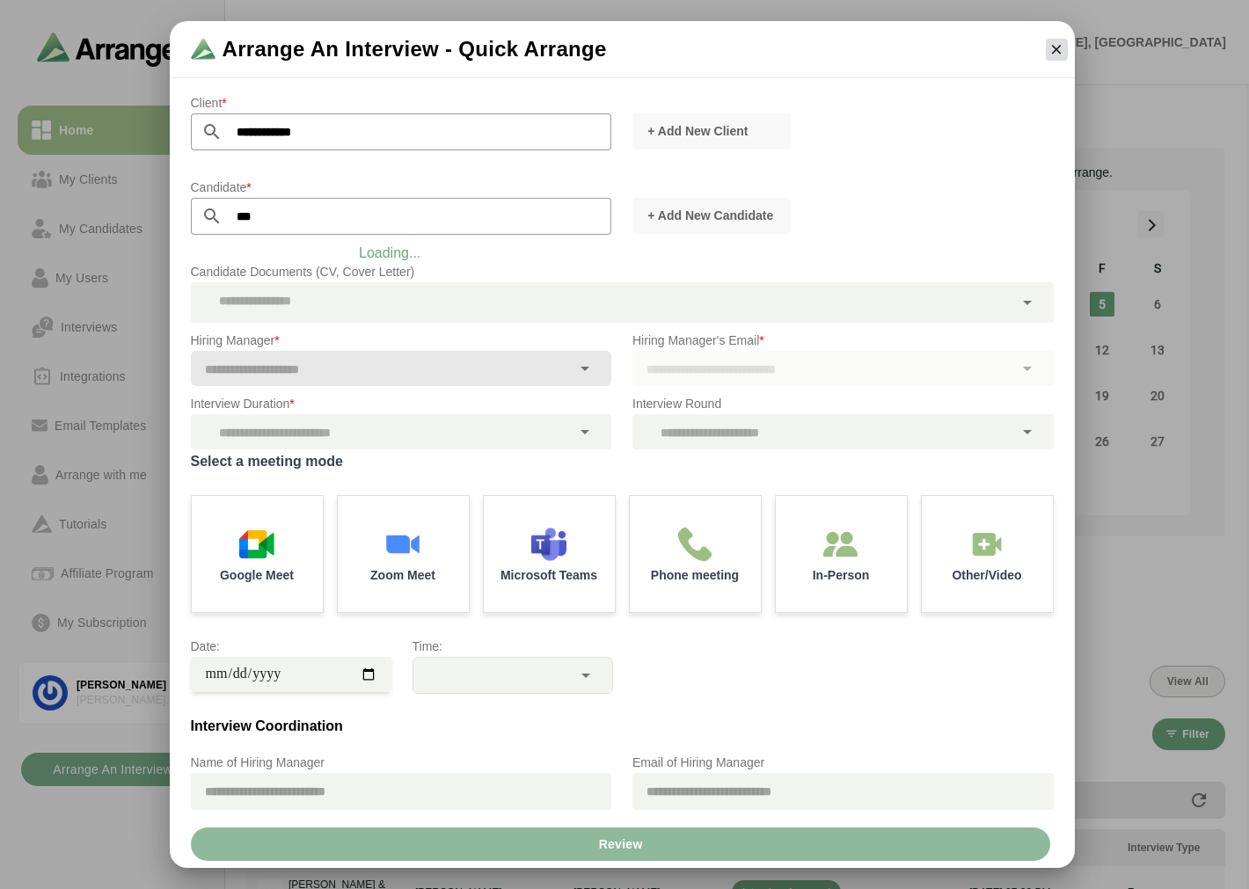
click at [1052, 45] on icon "button" at bounding box center [1057, 49] width 16 height 16
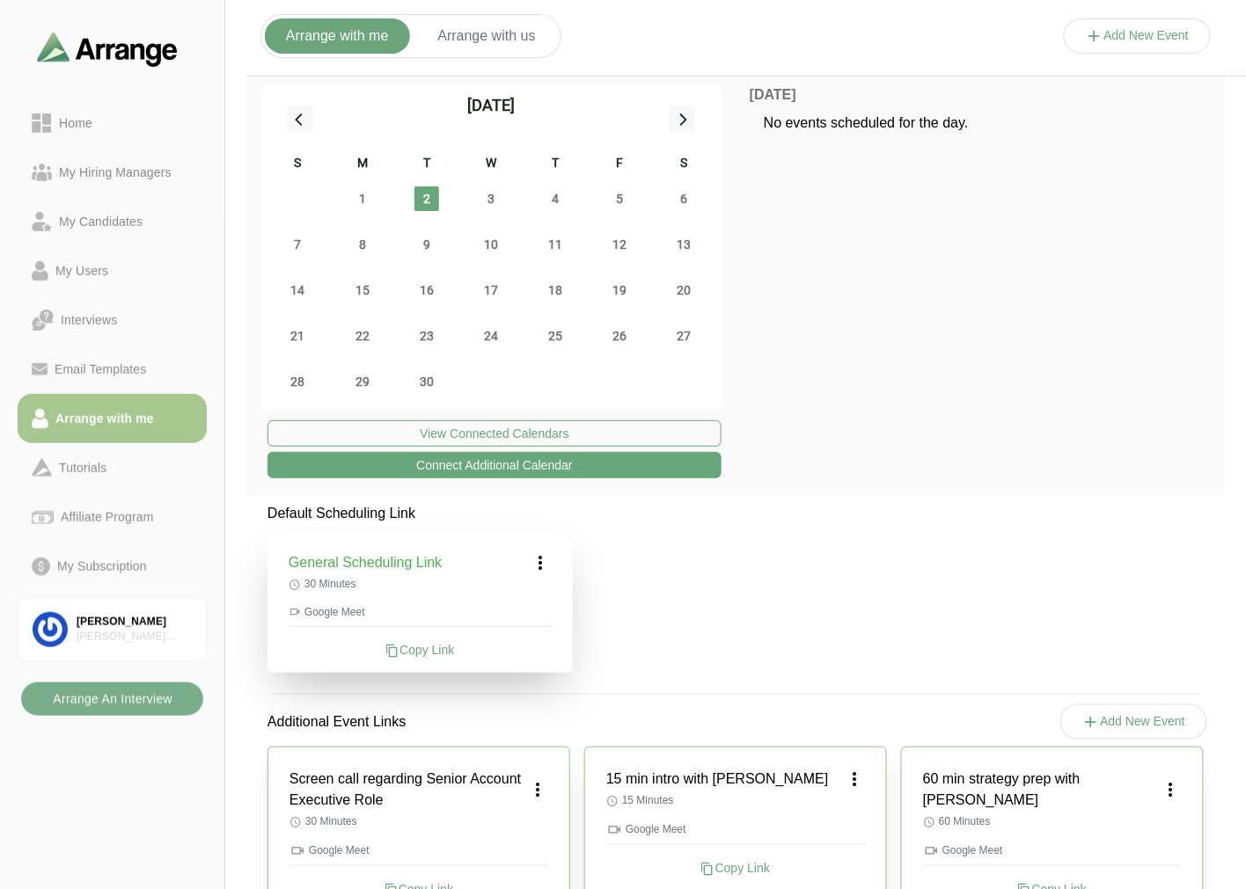
click at [500, 469] on button "Connect Additional Calendar" at bounding box center [494, 465] width 454 height 26
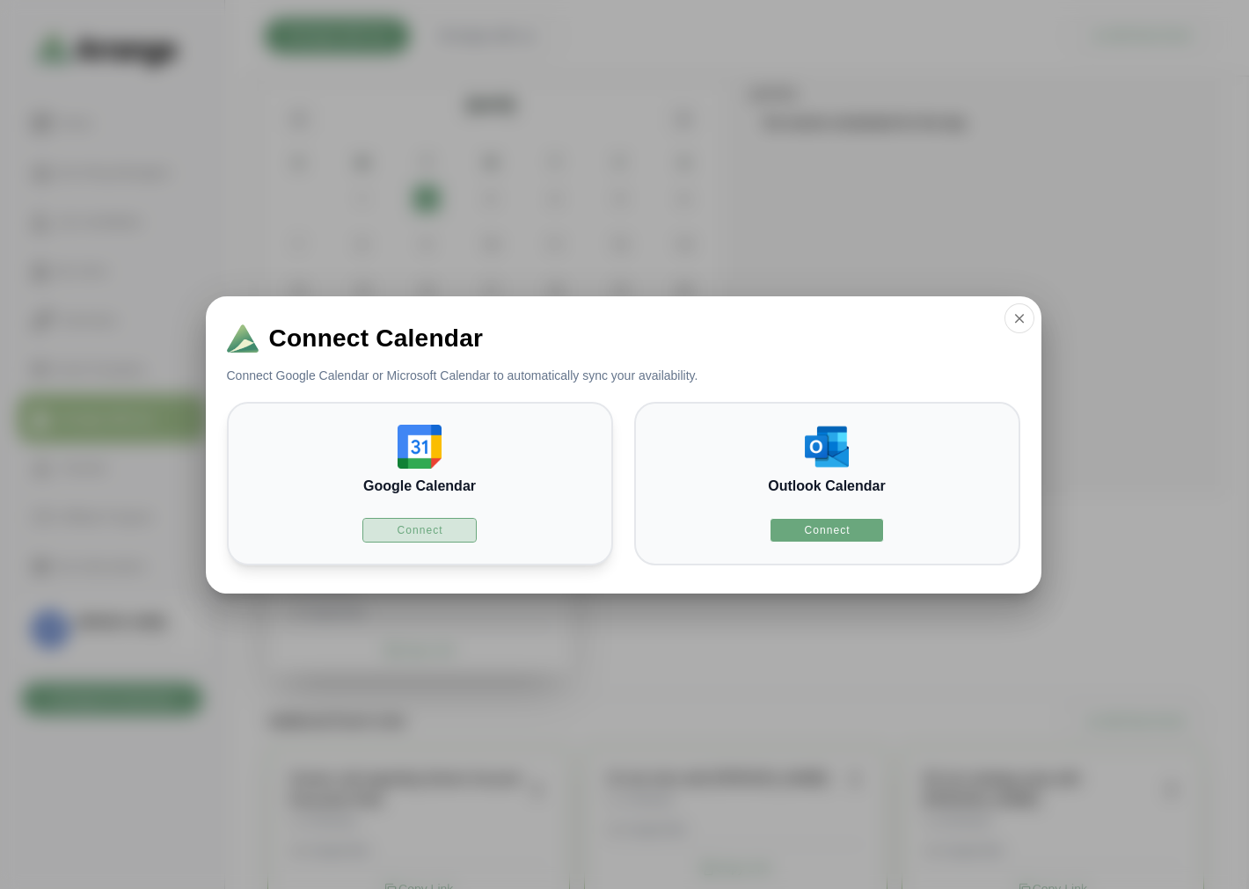
click at [412, 526] on span "Connect" at bounding box center [419, 530] width 47 height 14
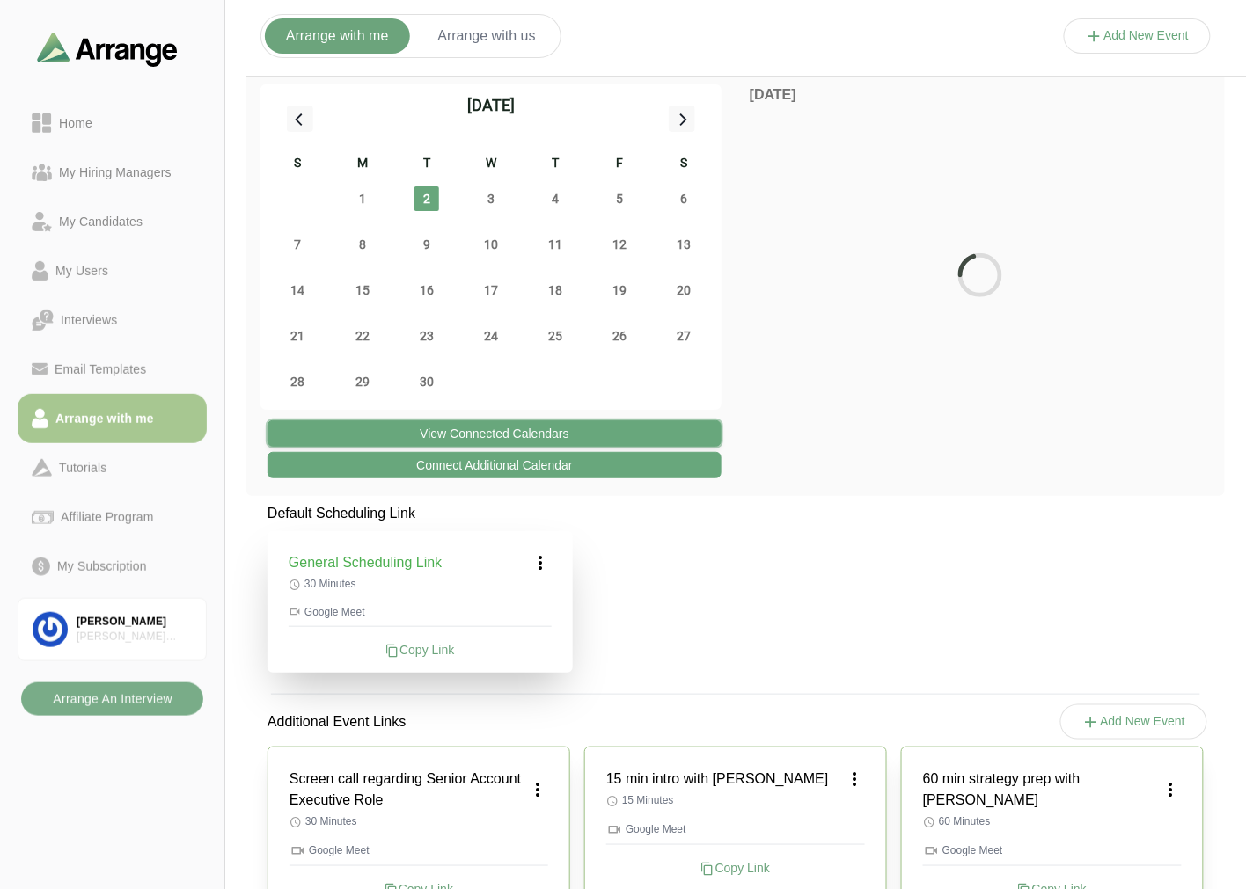
click at [506, 429] on button "View Connected Calendars" at bounding box center [494, 433] width 454 height 26
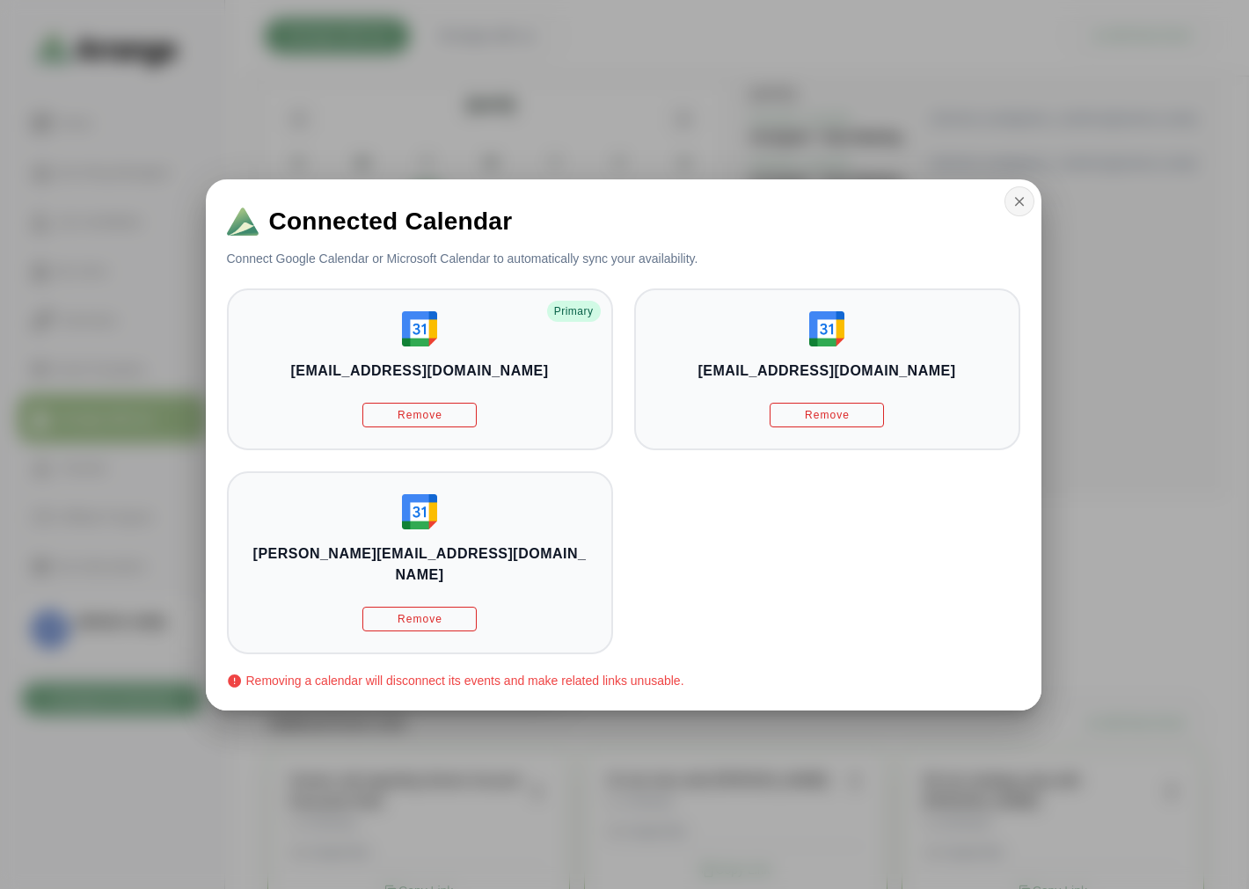
click at [1008, 213] on button "button" at bounding box center [1020, 201] width 30 height 30
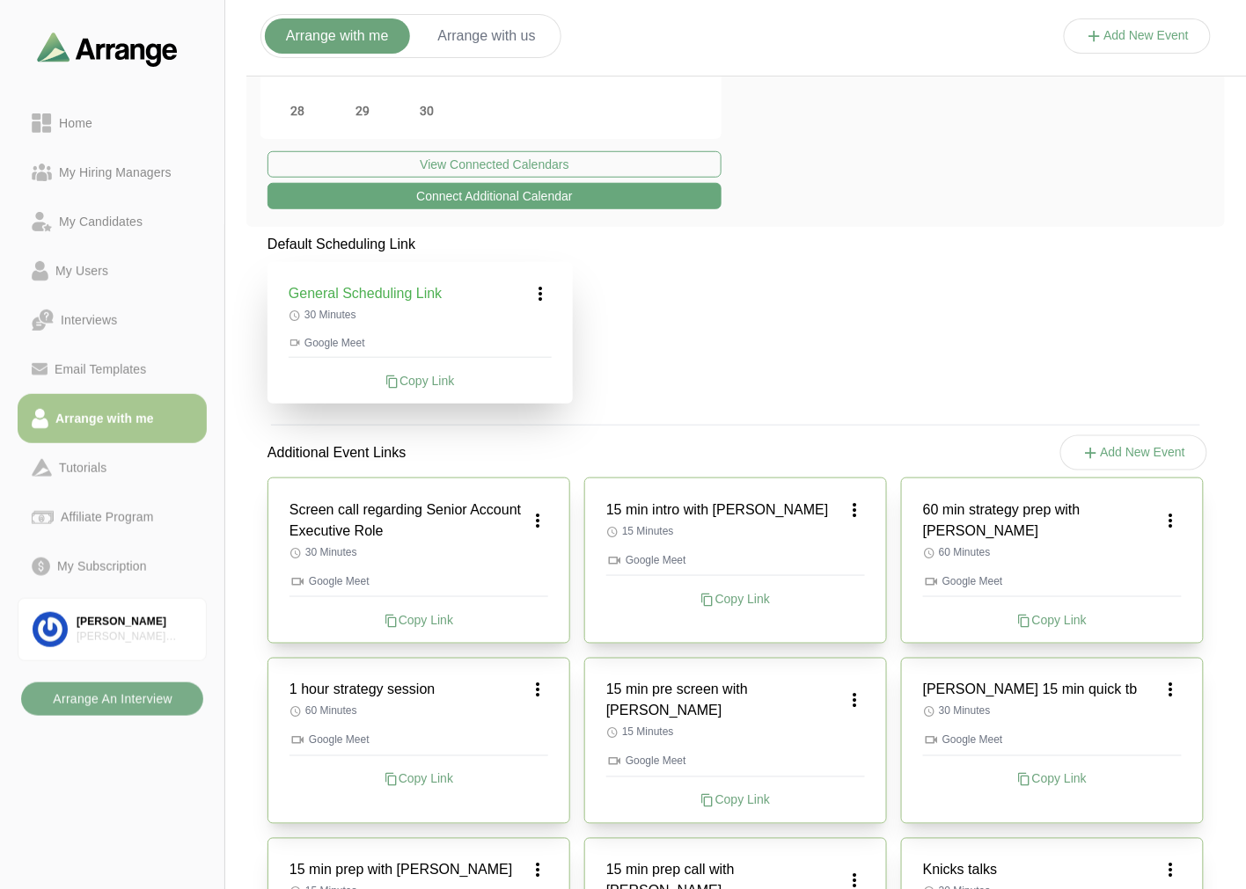
scroll to position [293, 0]
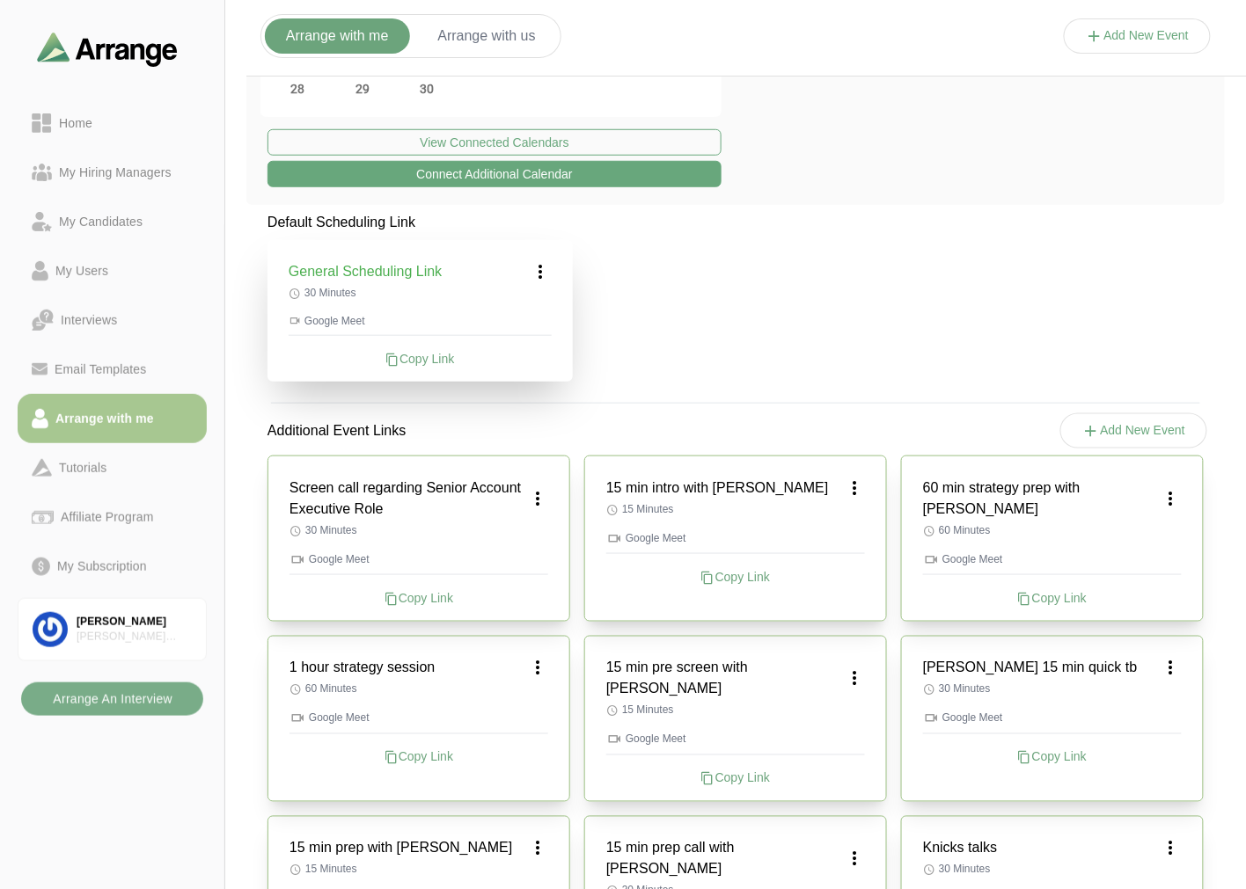
click at [1091, 432] on icon at bounding box center [1091, 431] width 18 height 18
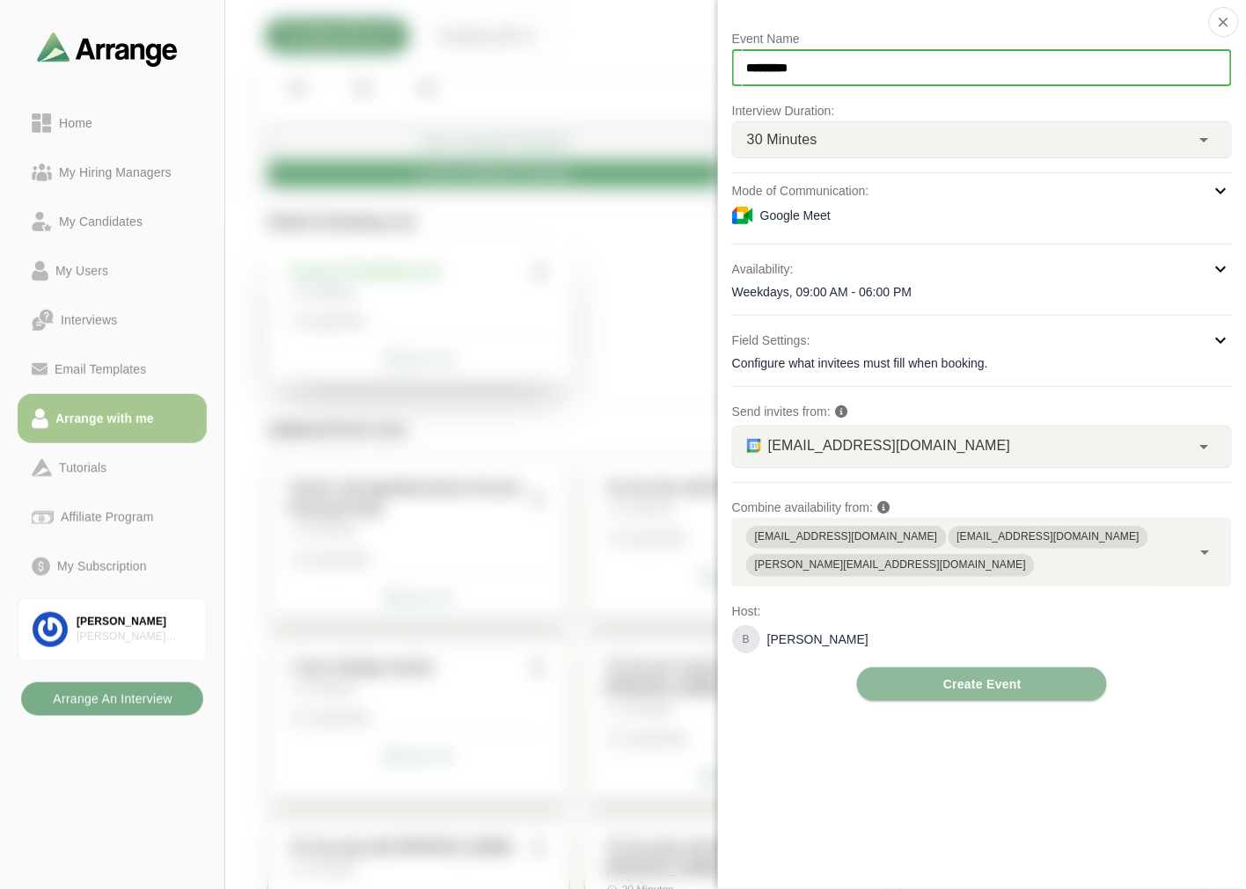
drag, startPoint x: 818, startPoint y: 59, endPoint x: 714, endPoint y: 71, distance: 104.5
click at [1064, 54] on div "Event Name ********* Interview Duration: 30 Minutes ** Mode of Communication: G…" at bounding box center [1138, 54] width 148 height 0
type input "**********"
click at [796, 218] on div "Google Meet" at bounding box center [982, 215] width 500 height 21
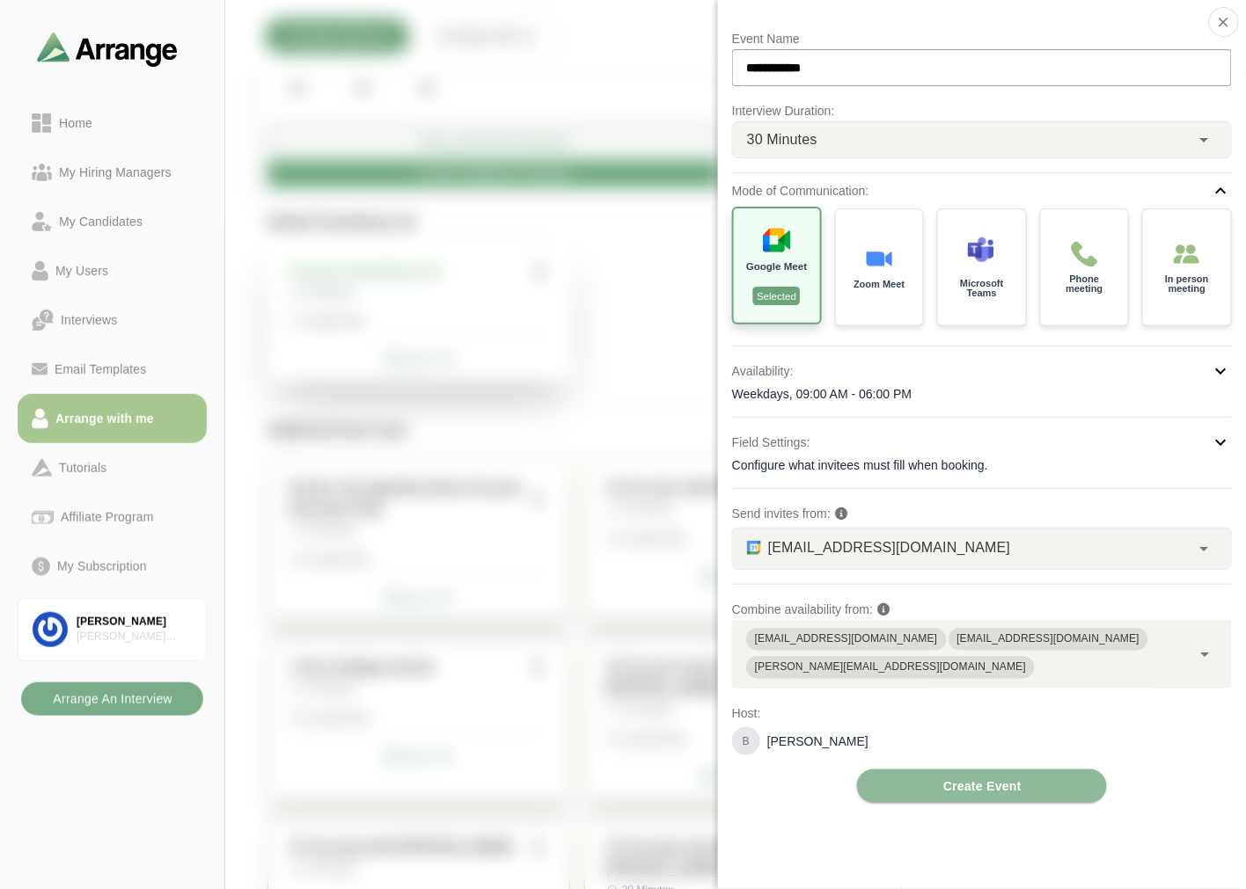
click at [794, 224] on div "Google Meet Selected" at bounding box center [777, 266] width 90 height 121
click at [887, 274] on div "Zoom Meet" at bounding box center [879, 266] width 92 height 122
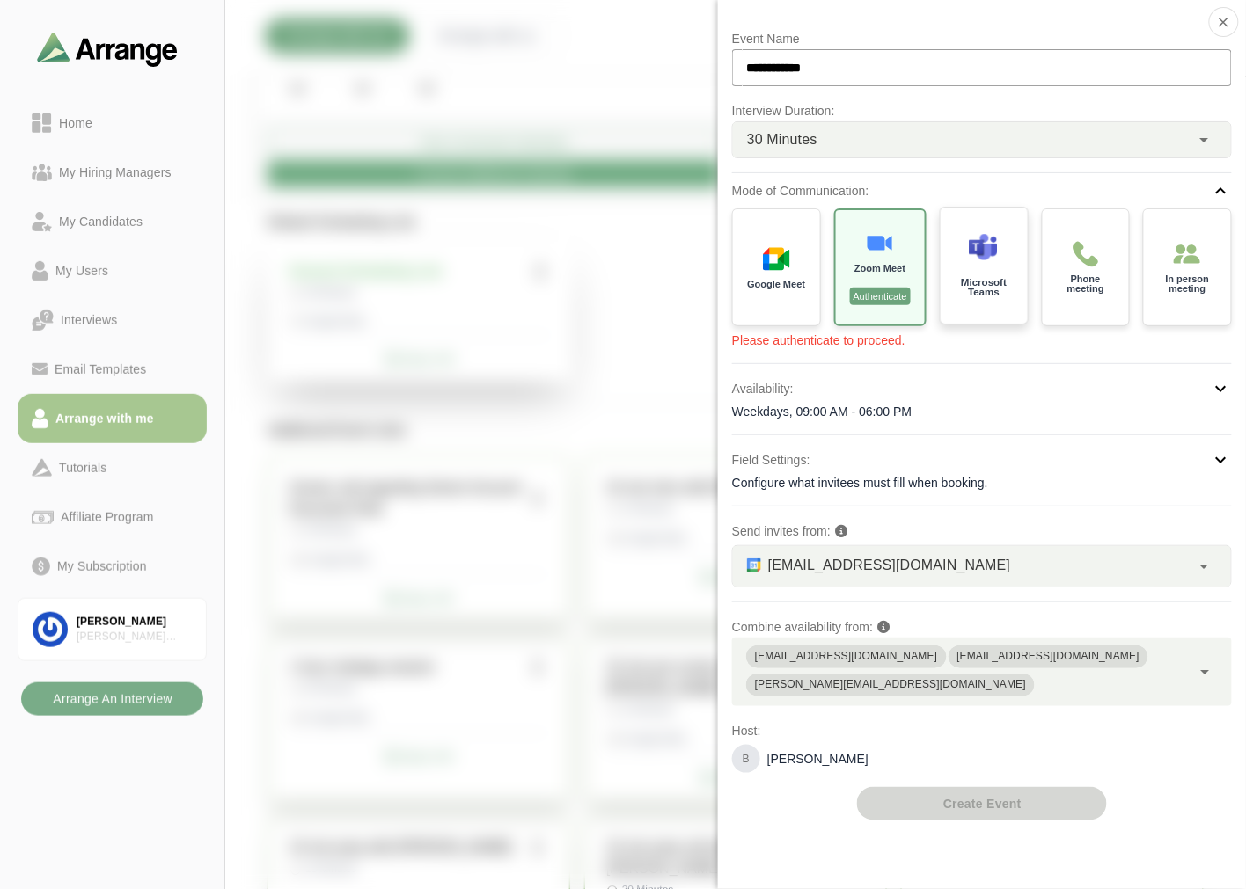
click at [969, 256] on img at bounding box center [983, 247] width 28 height 28
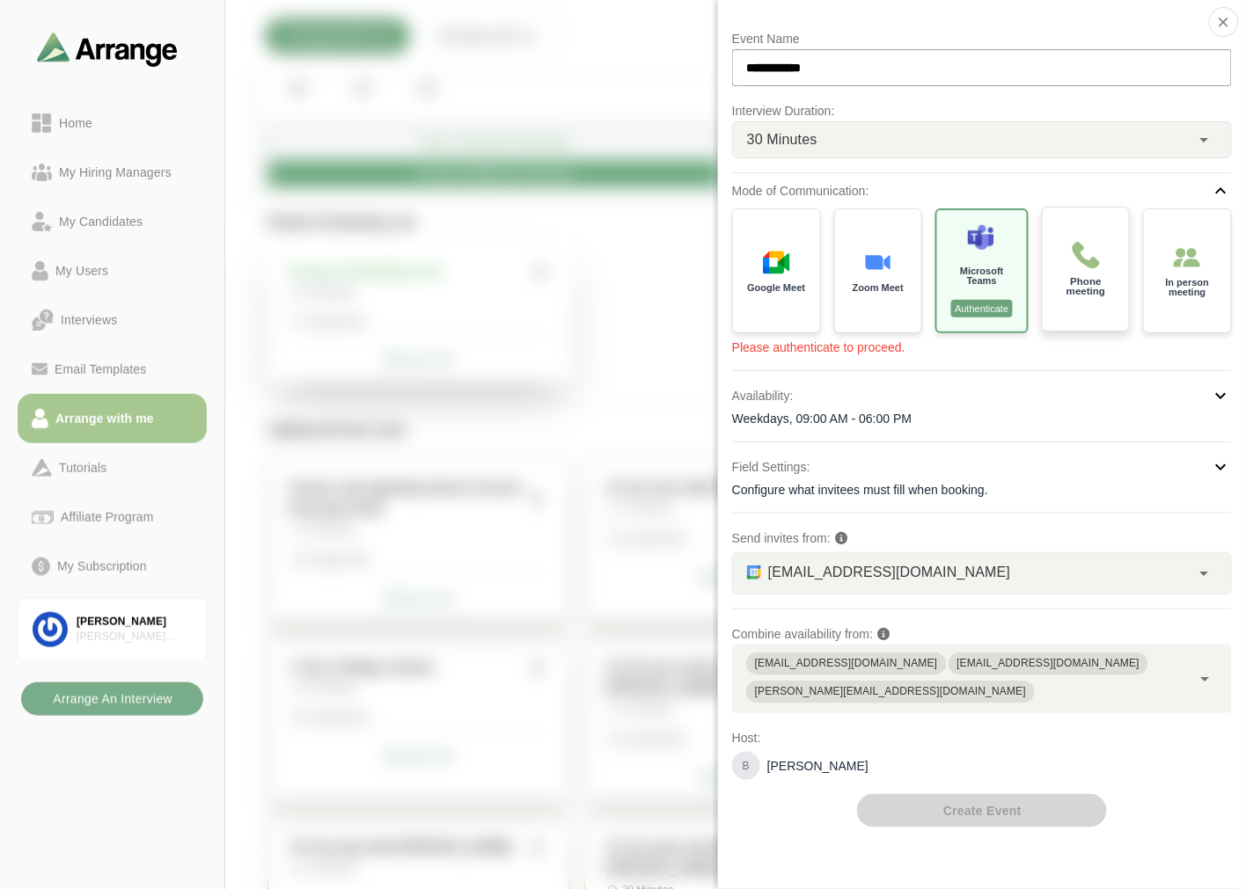
click at [1100, 249] on div "Phone meeting" at bounding box center [1085, 269] width 91 height 129
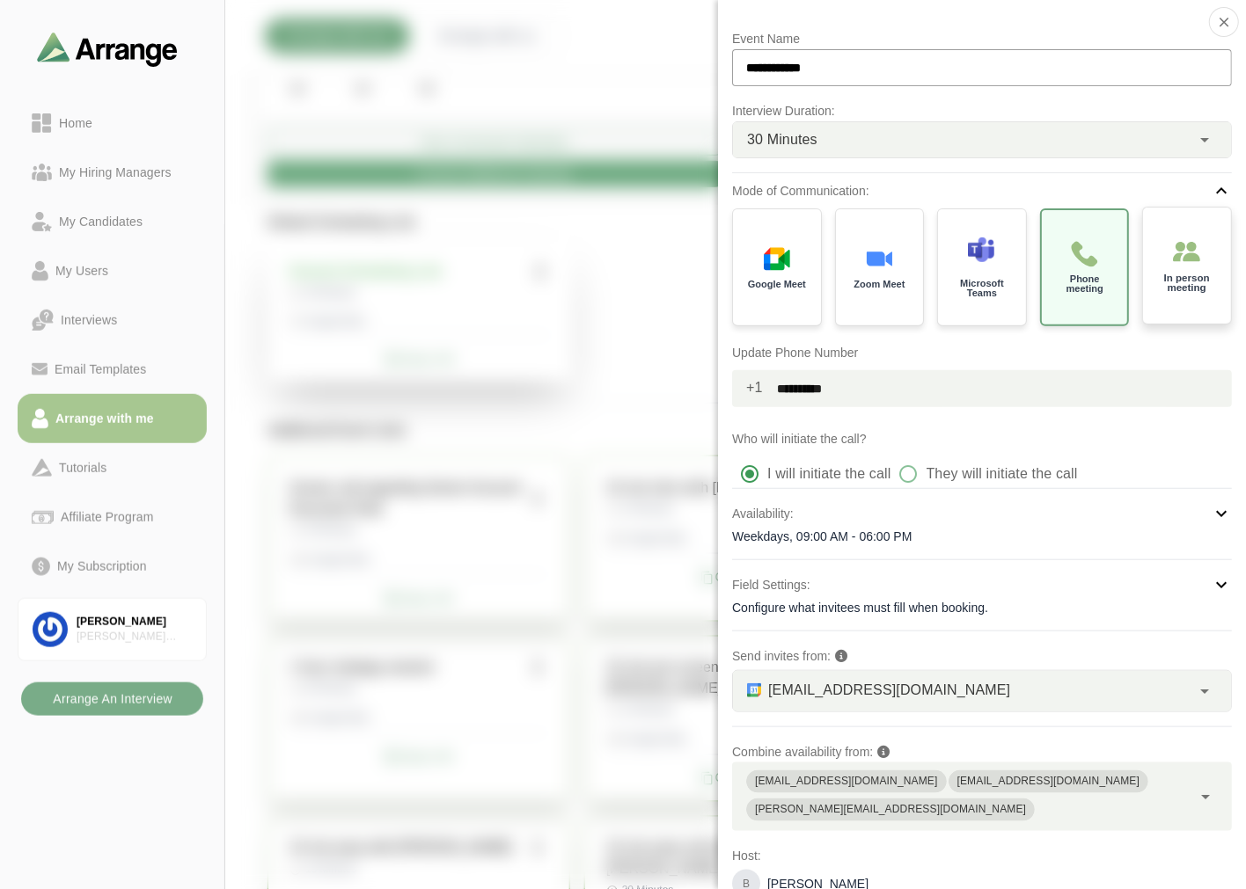
click at [1212, 250] on div "In person meeting" at bounding box center [1187, 266] width 92 height 122
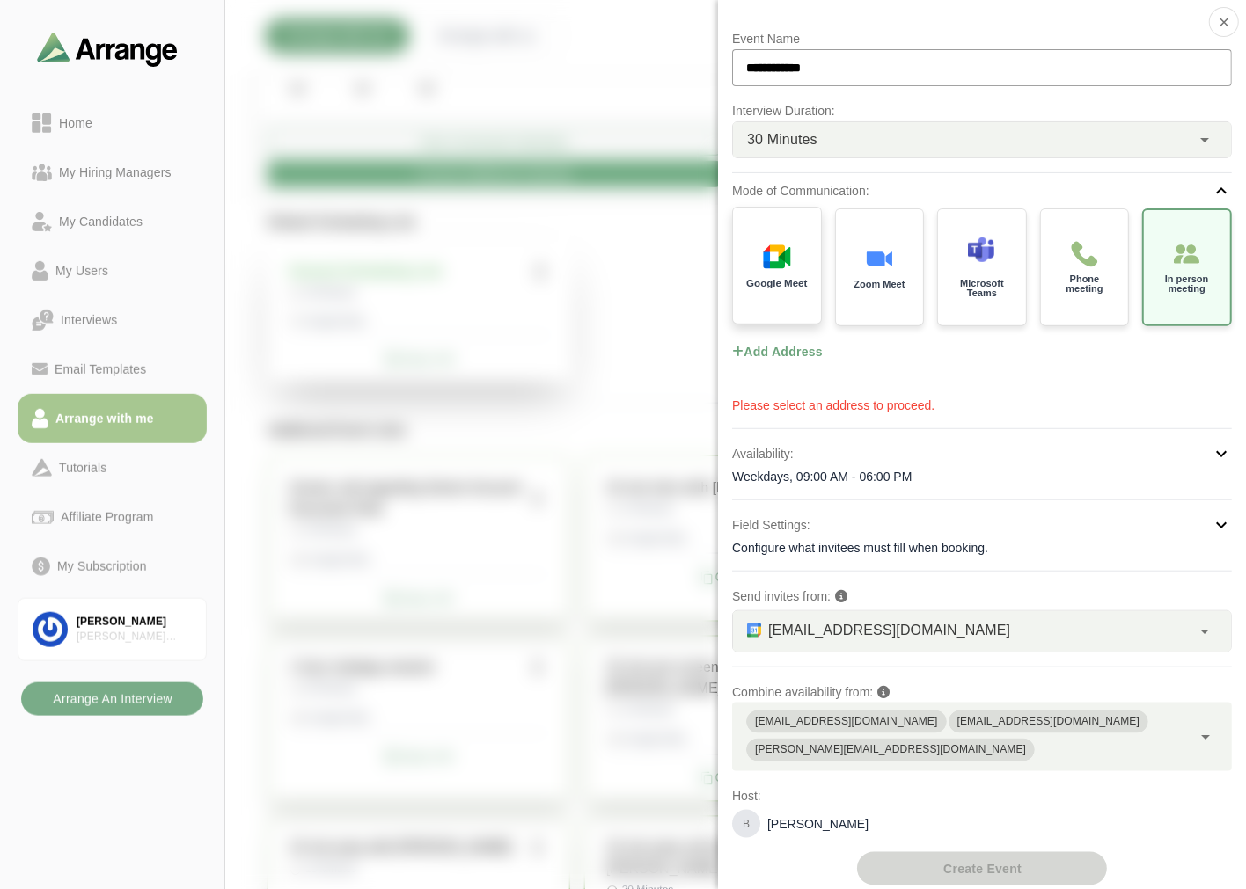
click at [767, 260] on img at bounding box center [777, 257] width 28 height 28
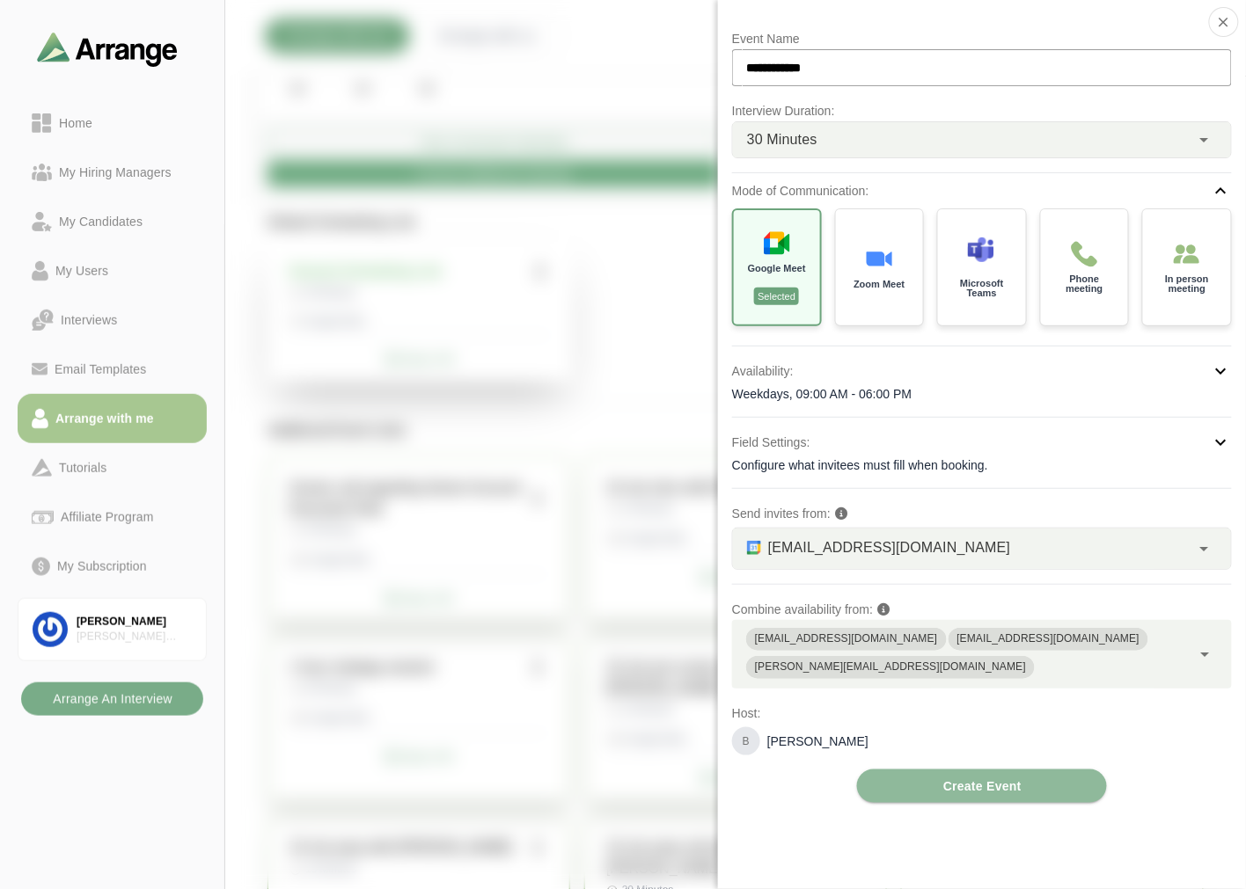
click at [867, 388] on div "Weekdays, 09:00 AM - 06:00 PM" at bounding box center [982, 394] width 500 height 18
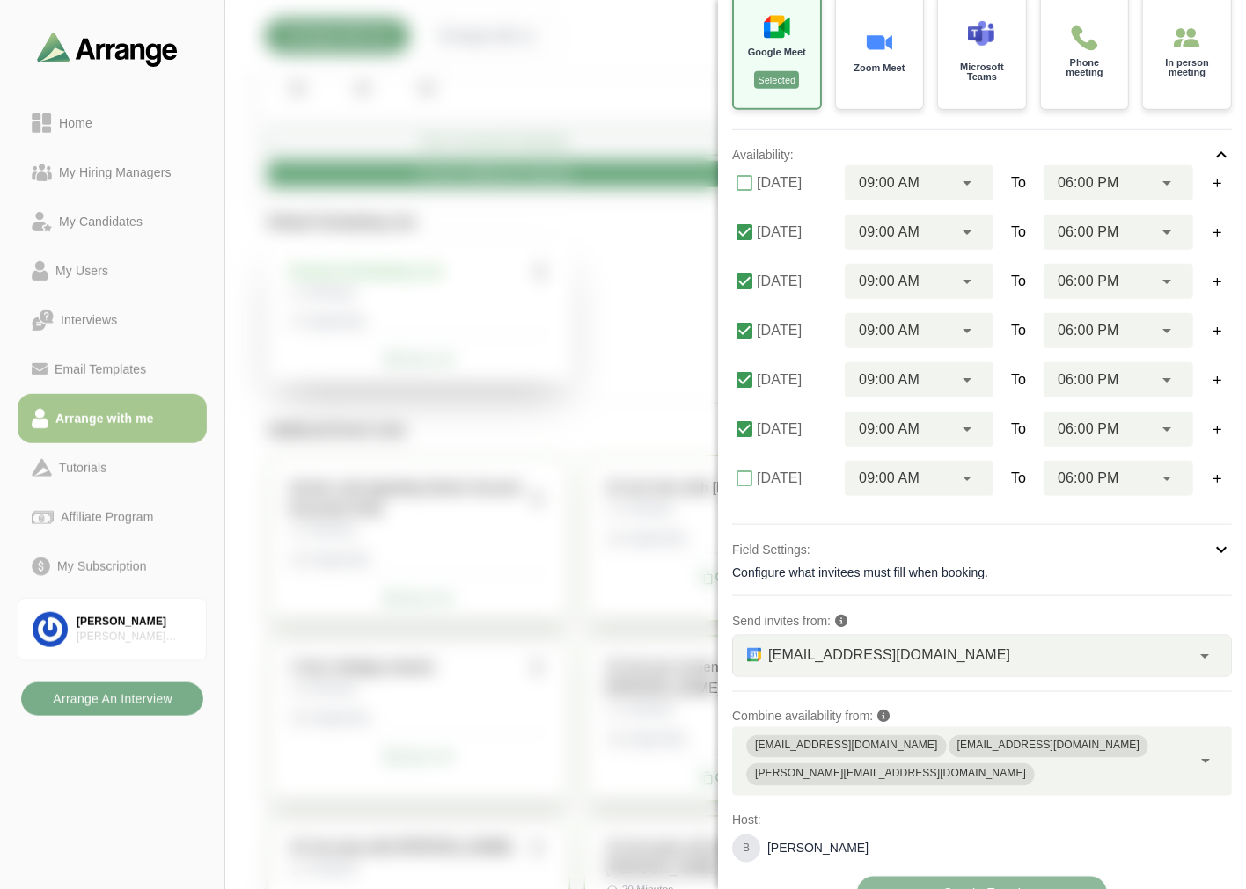
scroll to position [223, 0]
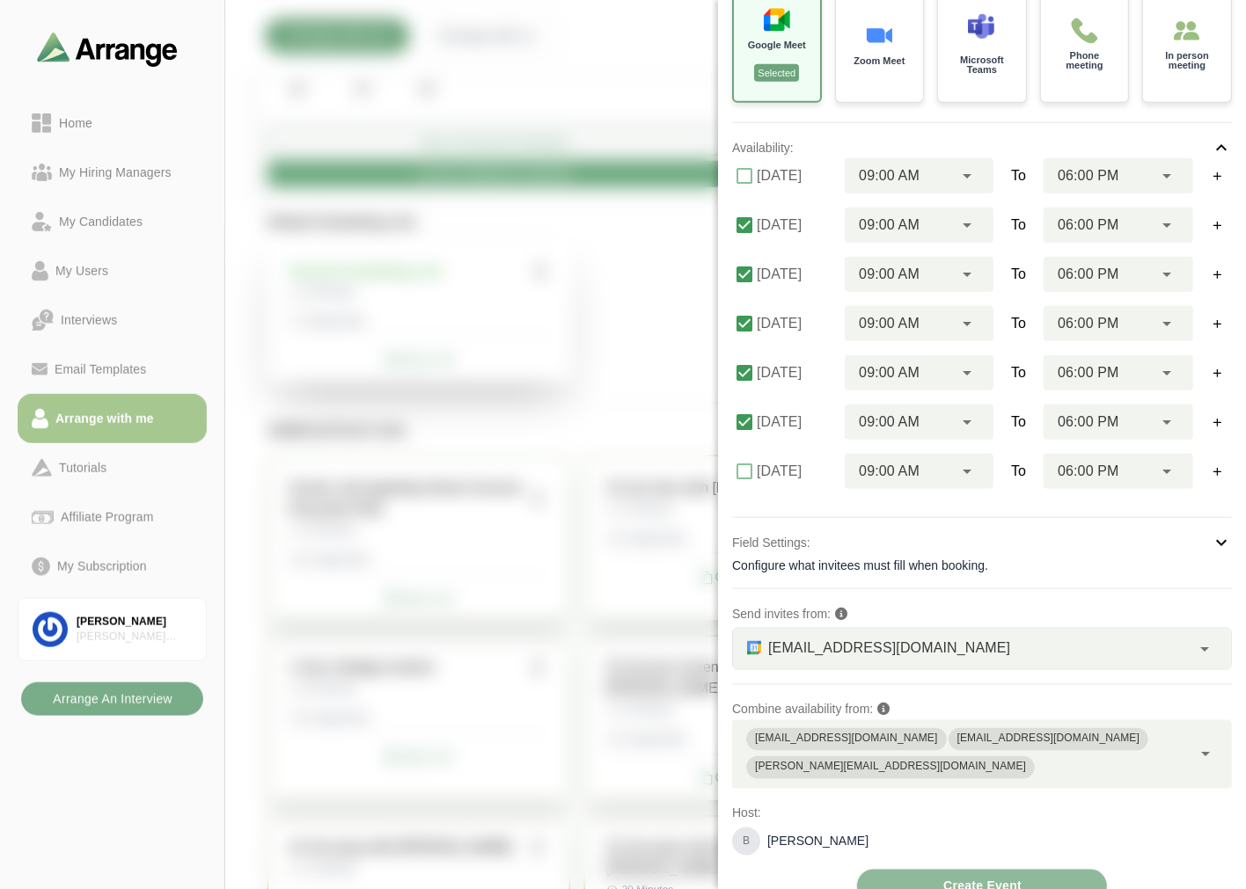
click at [869, 642] on span "bgabay88@gmail.com" at bounding box center [889, 648] width 242 height 23
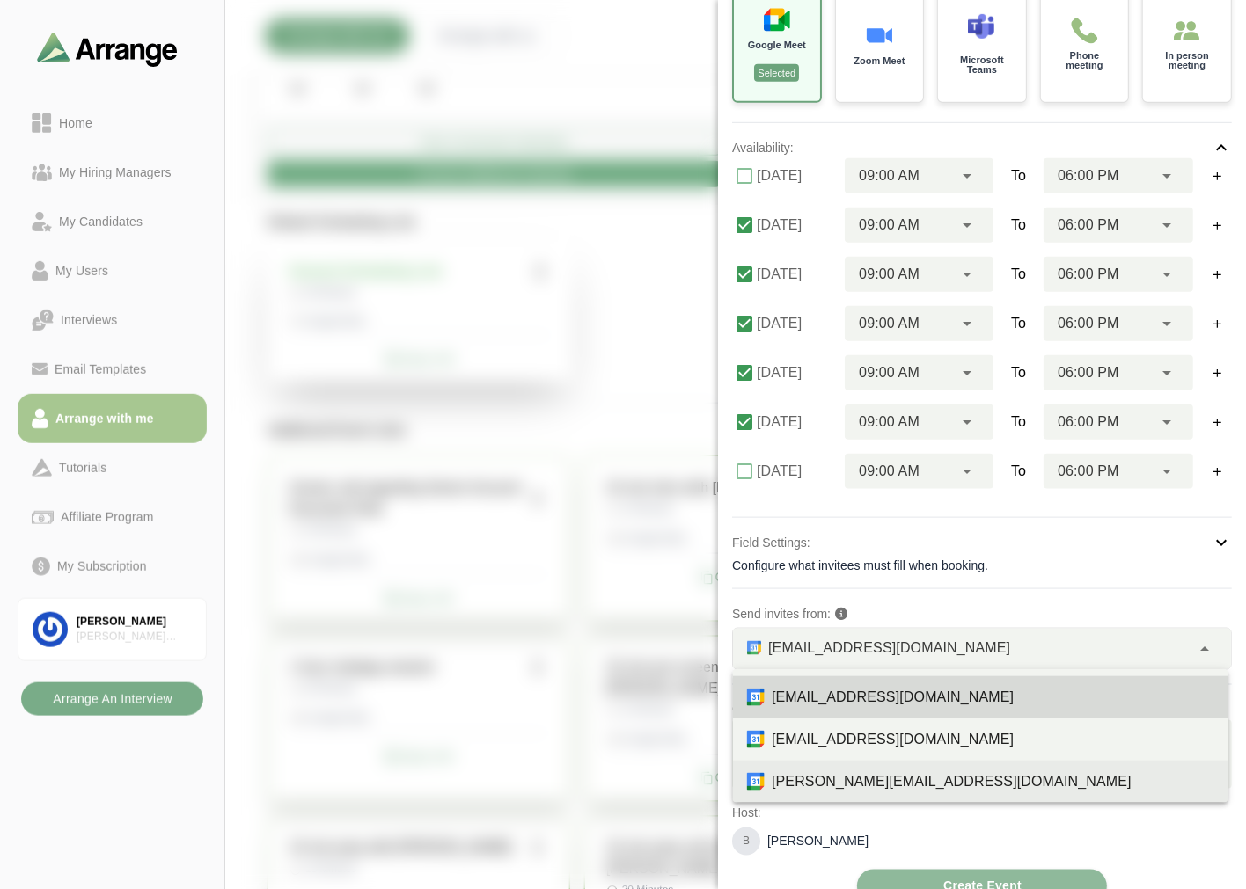
click at [819, 784] on div "brian@arrangeai.io" at bounding box center [992, 781] width 442 height 21
type input "**"
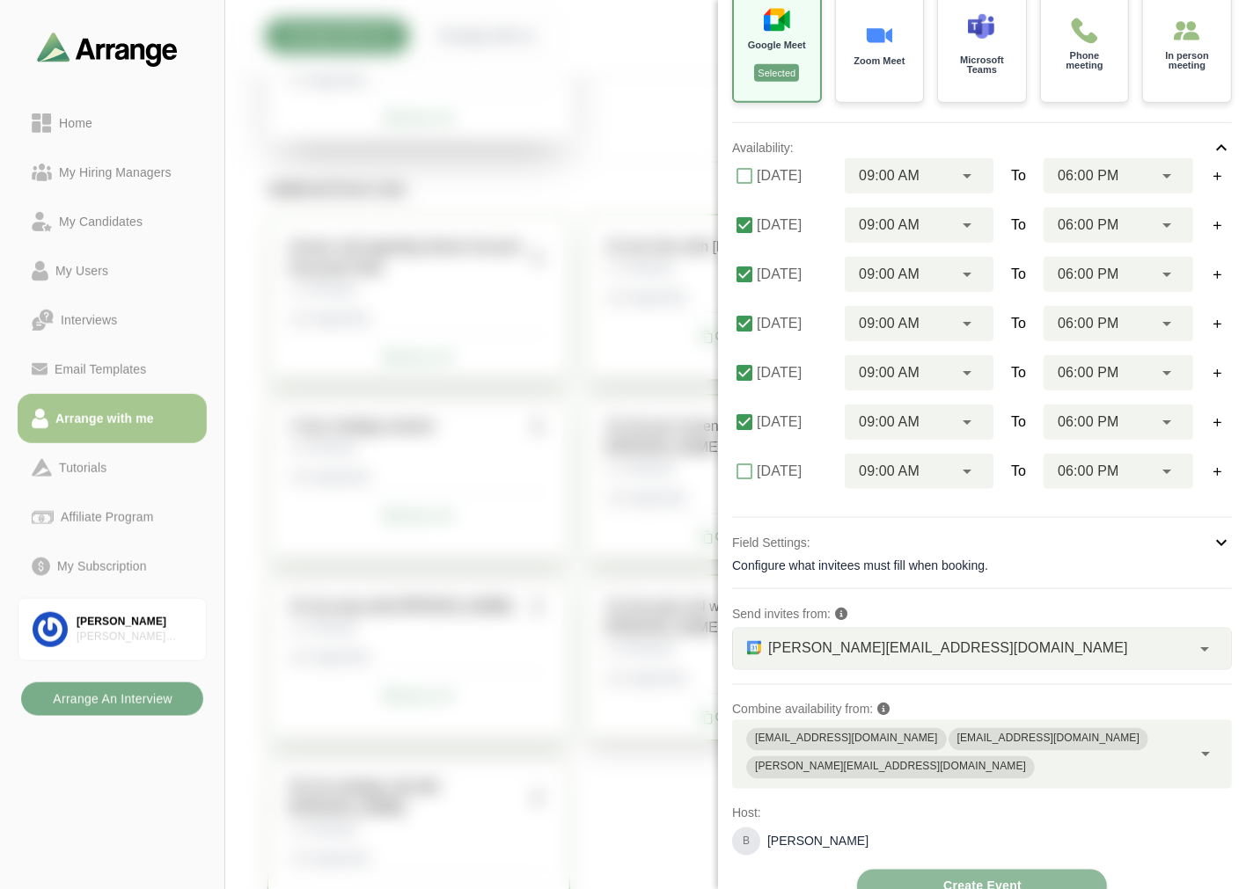
scroll to position [539, 0]
click at [972, 870] on span "Create Event" at bounding box center [981, 886] width 79 height 33
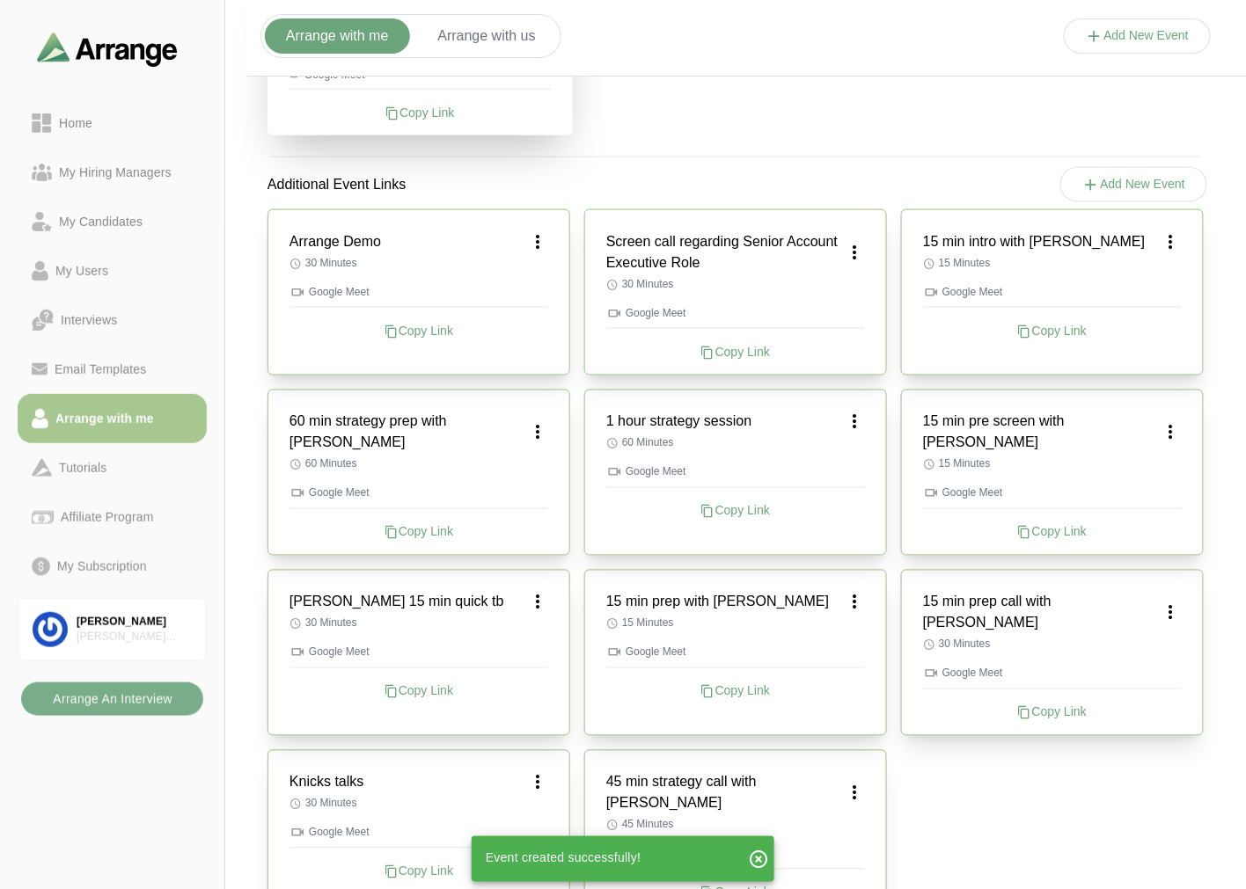
scroll to position [344, 0]
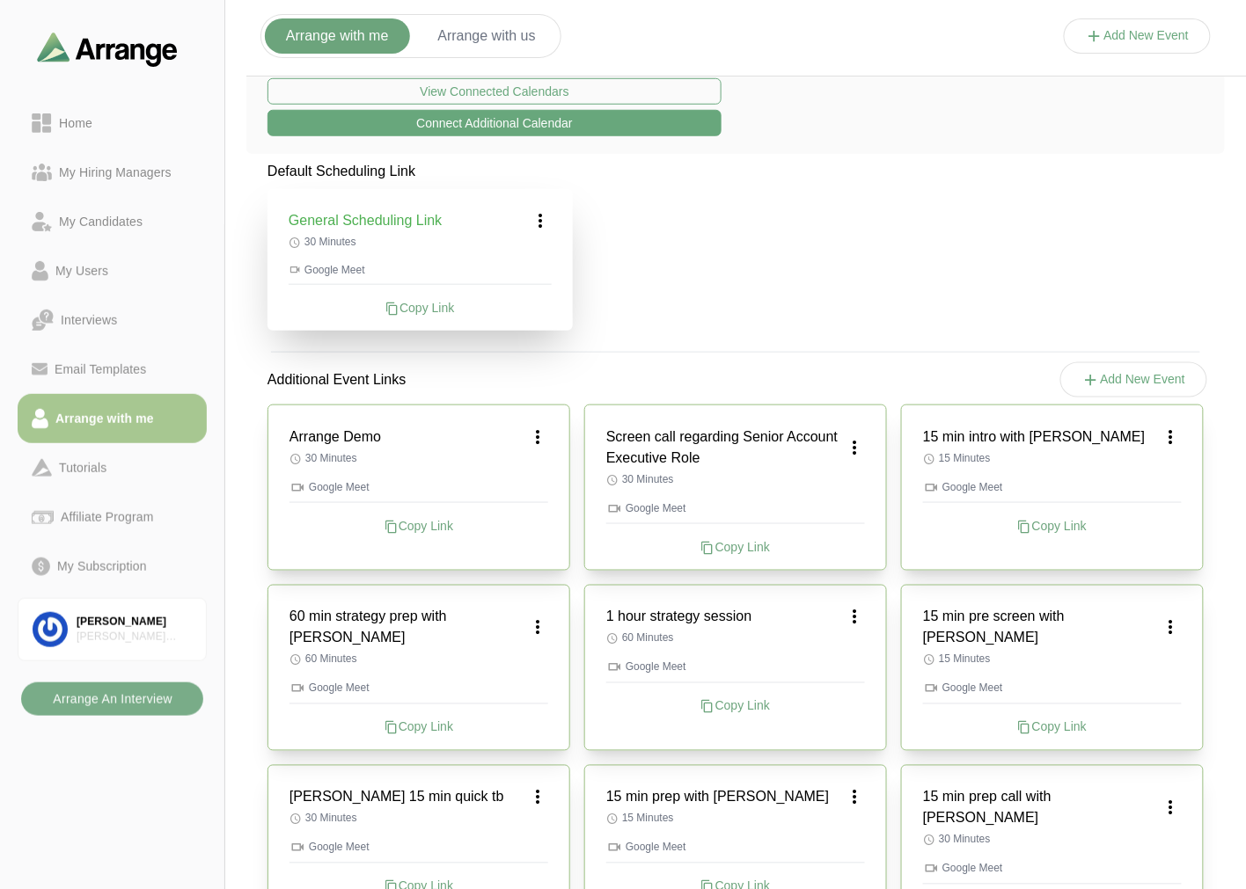
click at [408, 534] on div "Copy Link" at bounding box center [418, 526] width 259 height 18
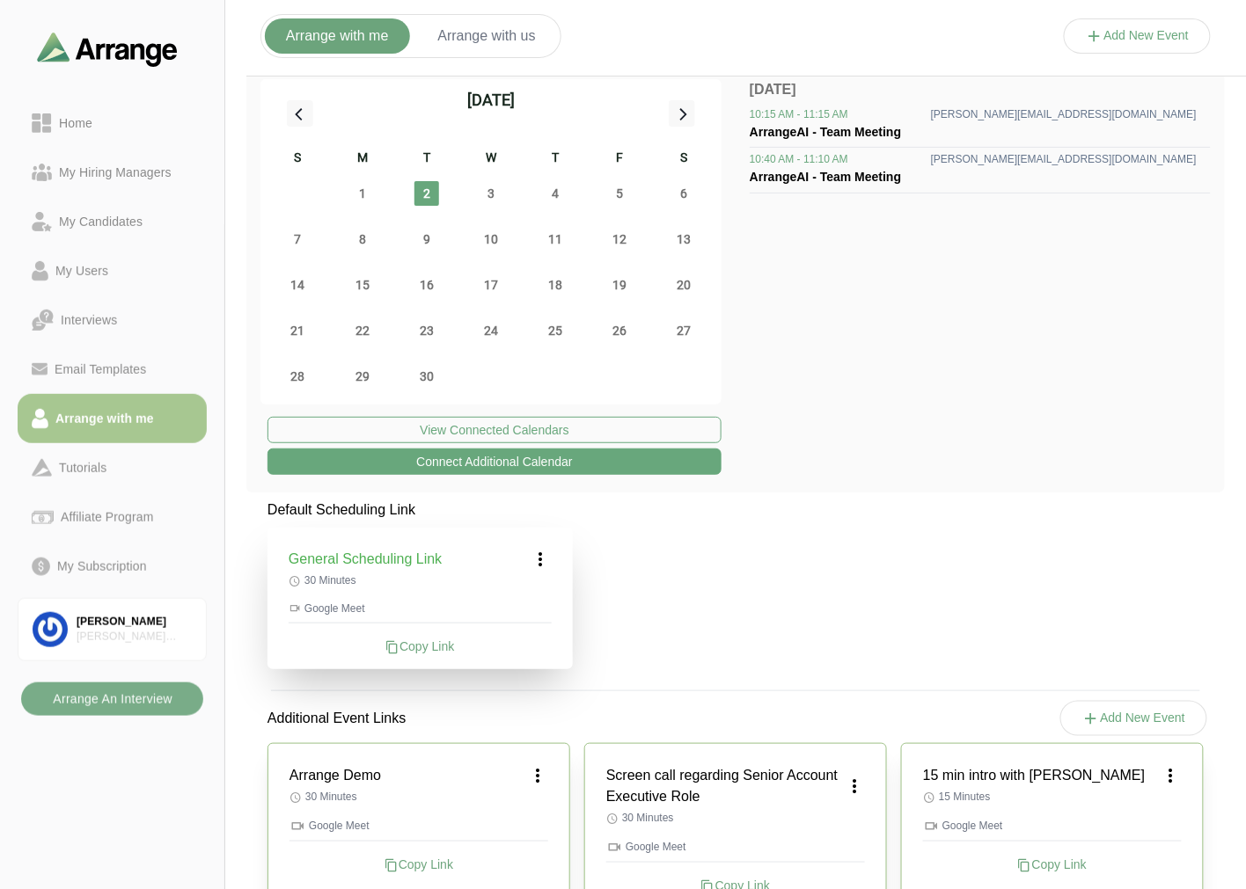
scroll to position [0, 0]
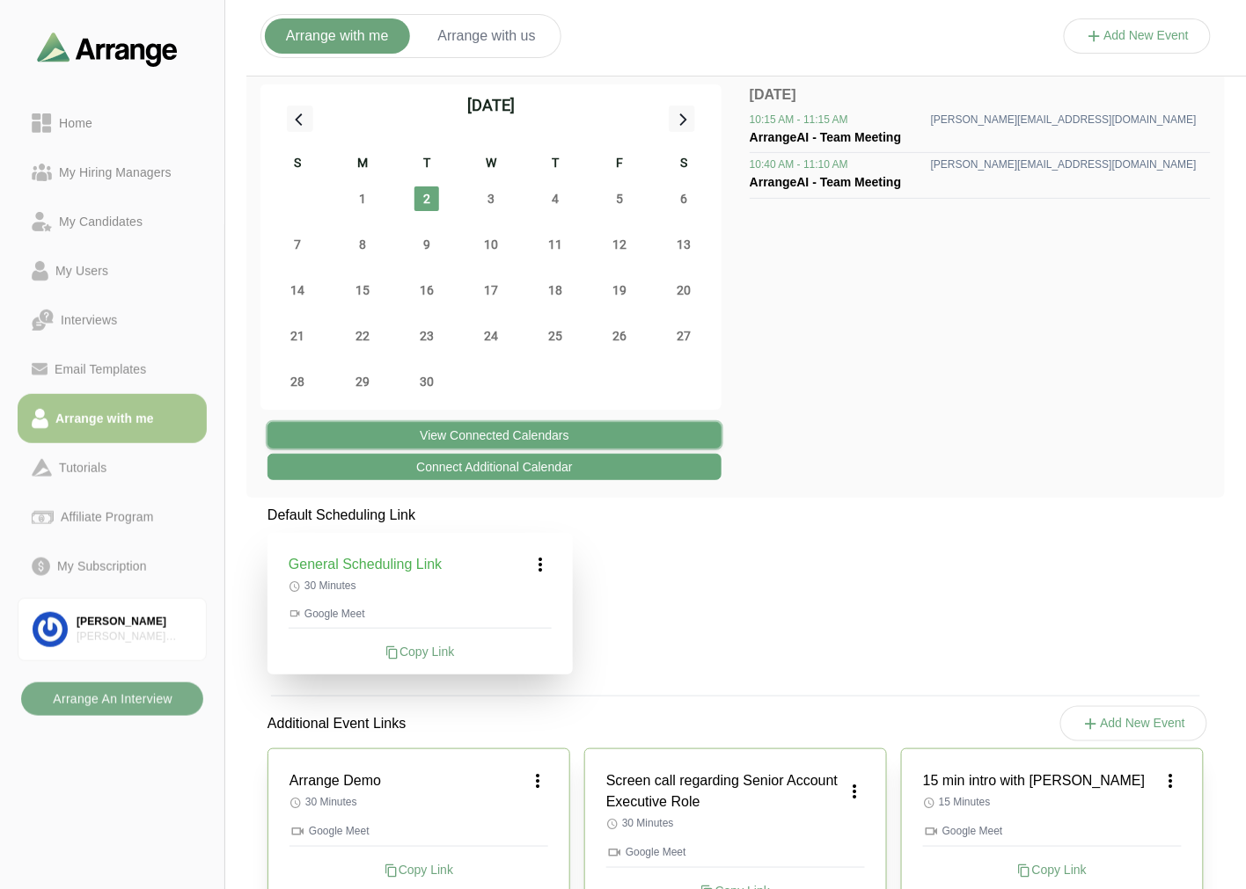
click at [529, 425] on button "View Connected Calendars" at bounding box center [494, 435] width 454 height 26
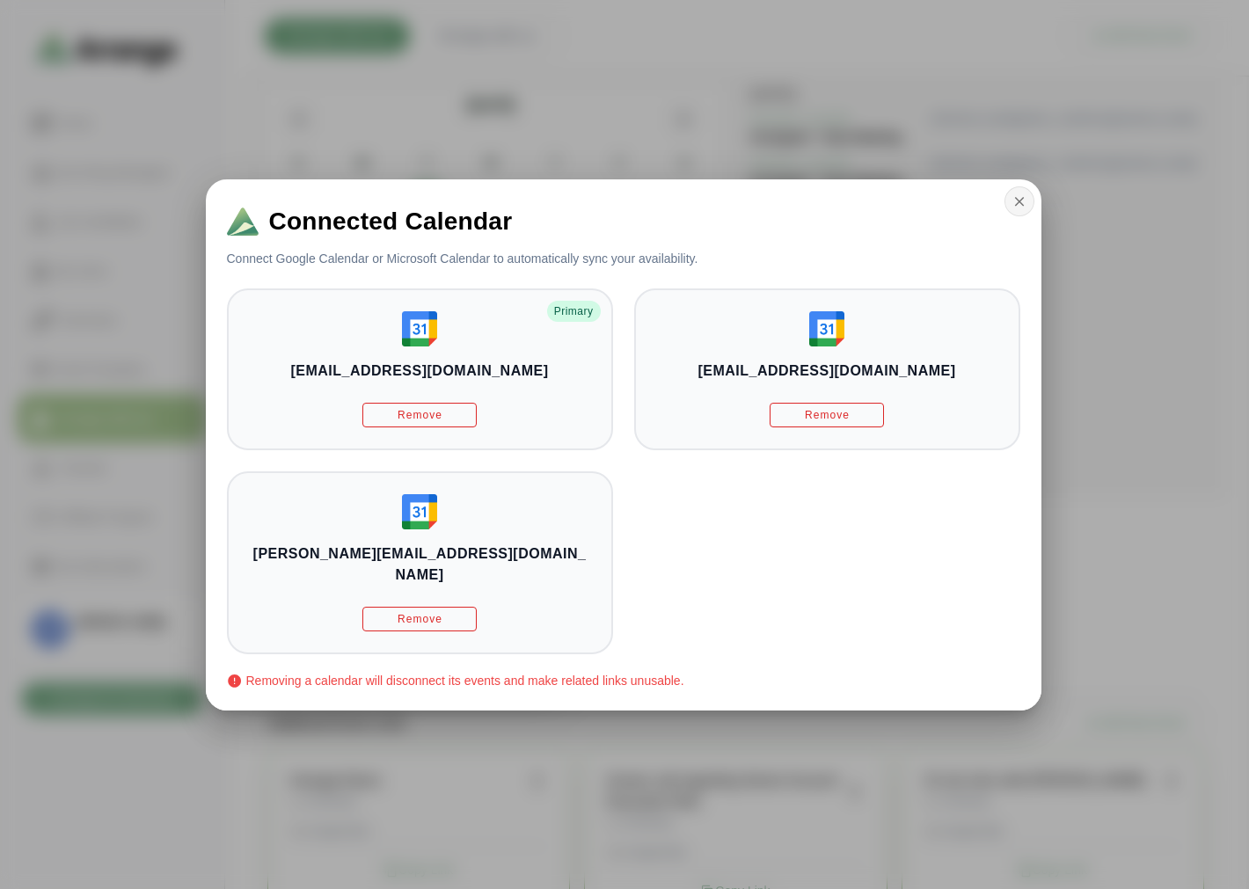
click at [1015, 209] on icon "button" at bounding box center [1020, 202] width 16 height 16
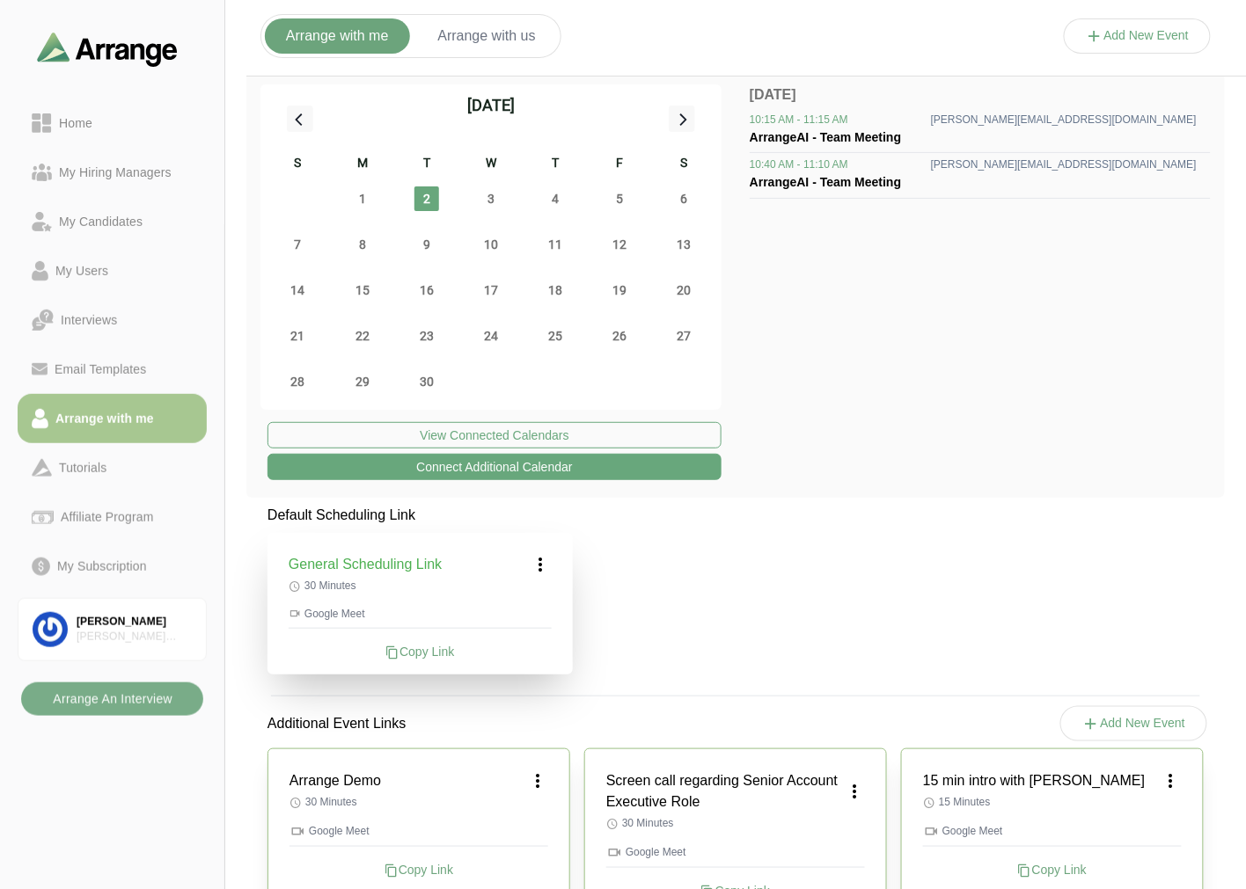
click at [472, 475] on button "Connect Additional Calendar" at bounding box center [494, 467] width 454 height 26
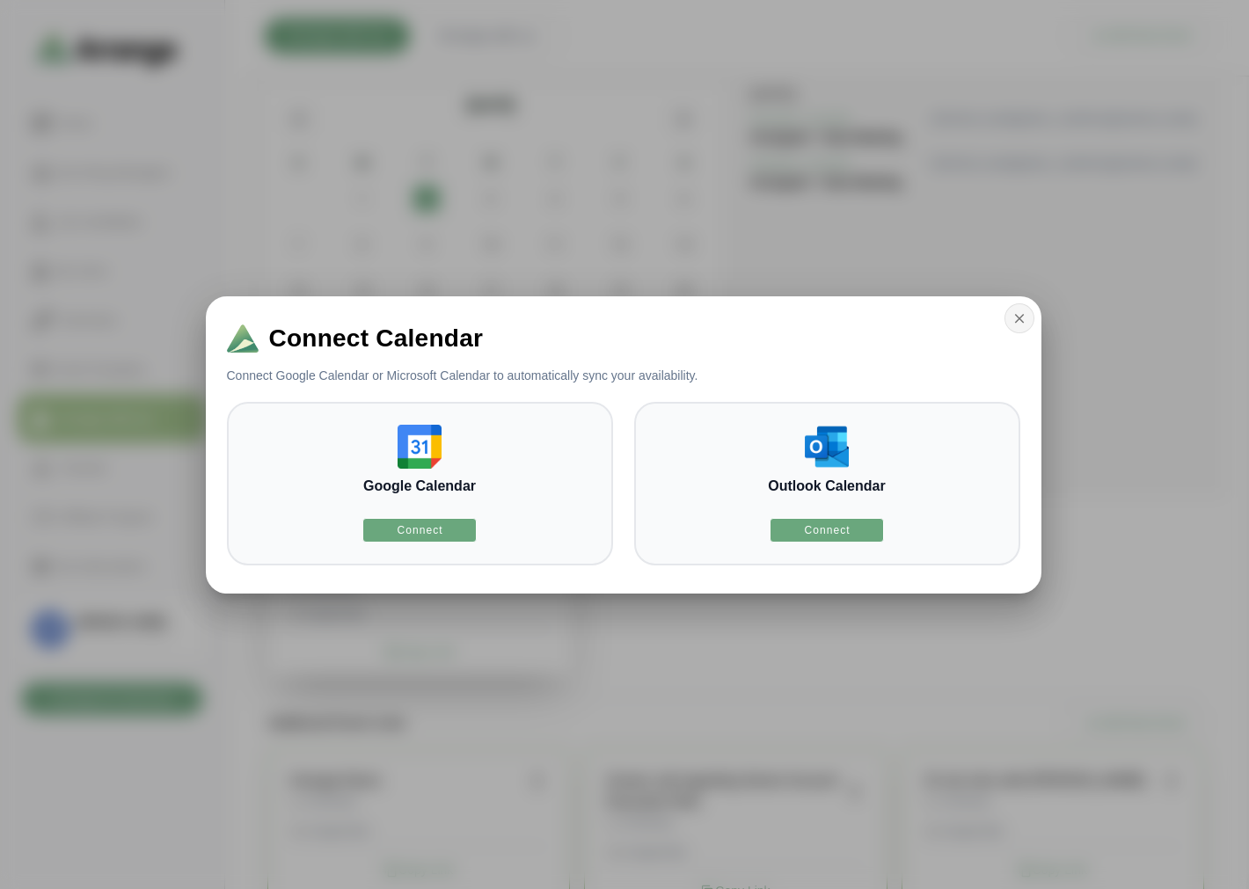
click at [1023, 324] on icon "button" at bounding box center [1020, 319] width 16 height 16
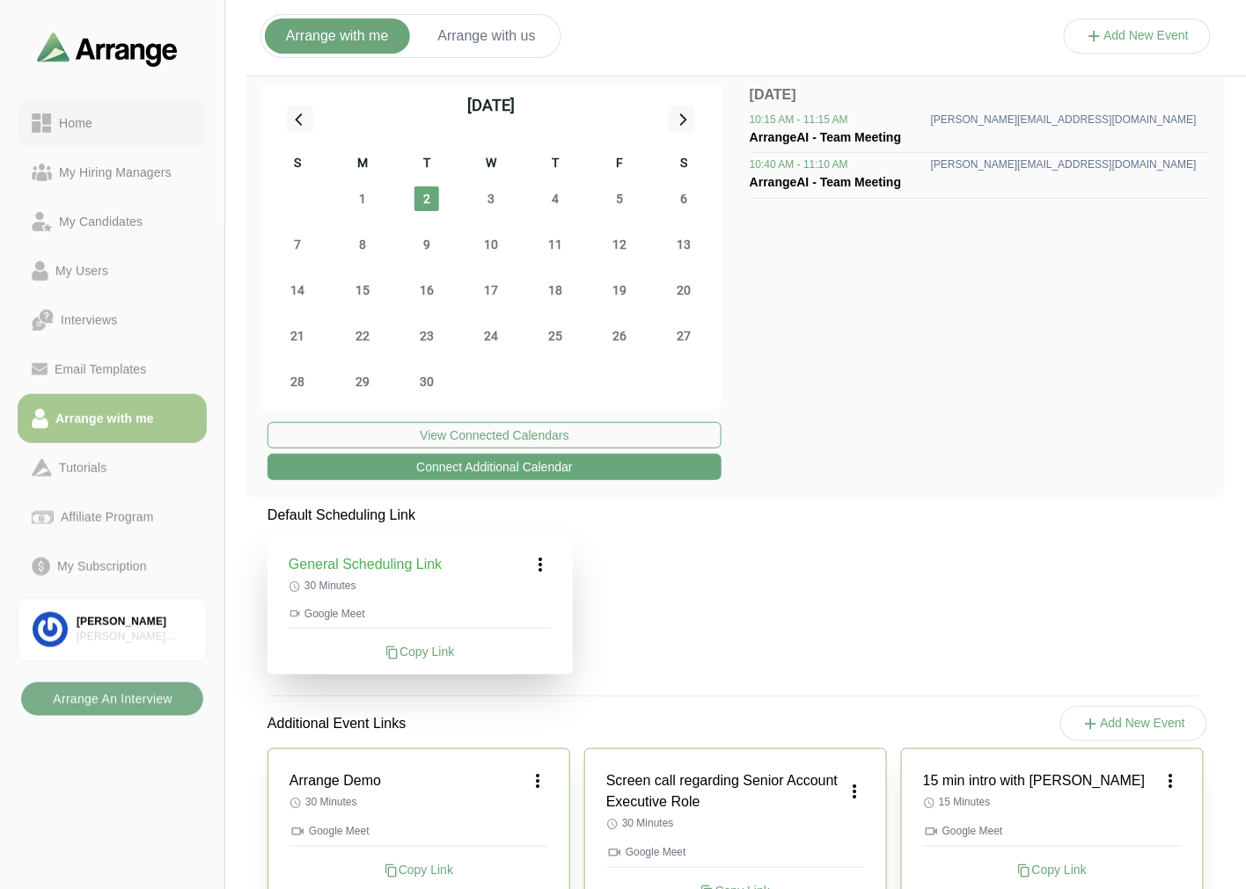
click at [116, 121] on div "Home" at bounding box center [112, 123] width 161 height 21
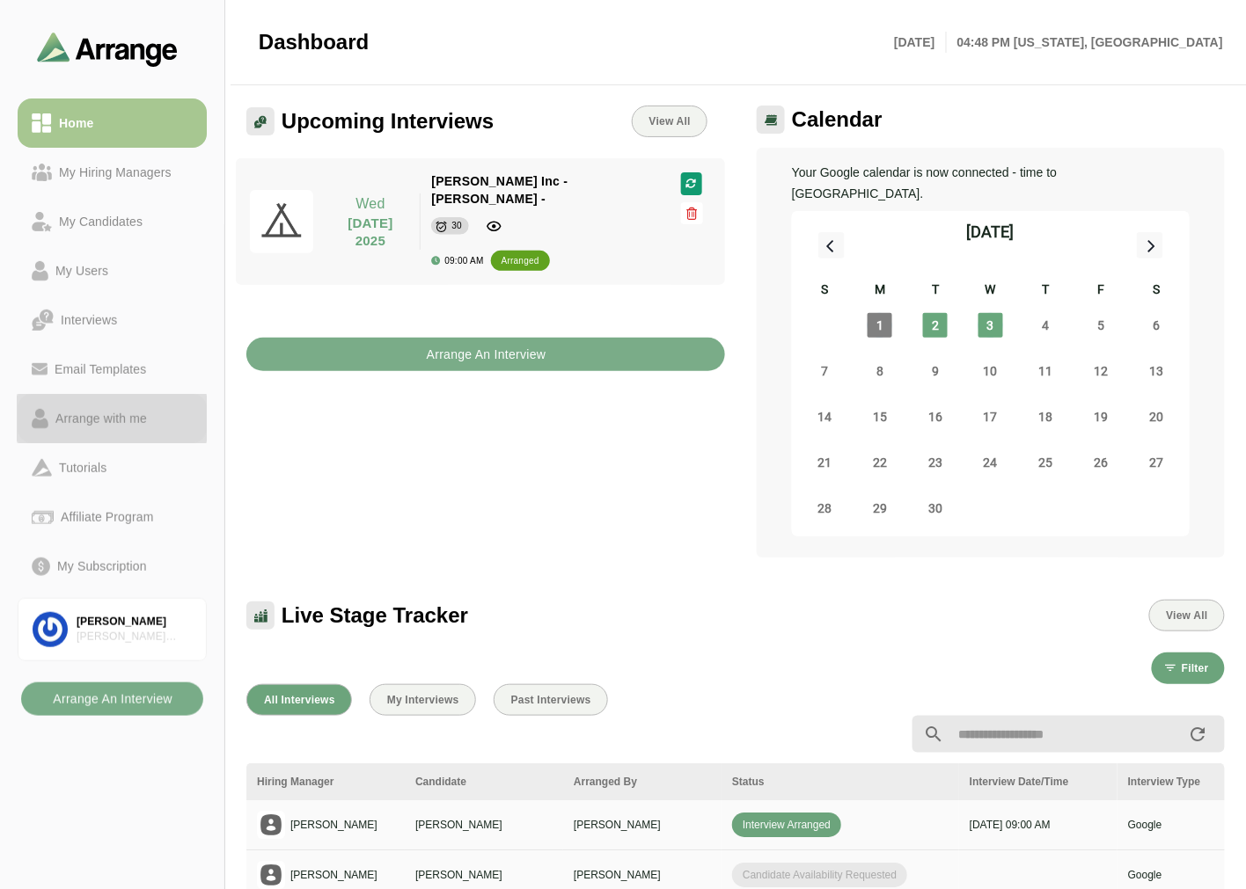
click at [125, 415] on div "Arrange with me" at bounding box center [101, 418] width 106 height 21
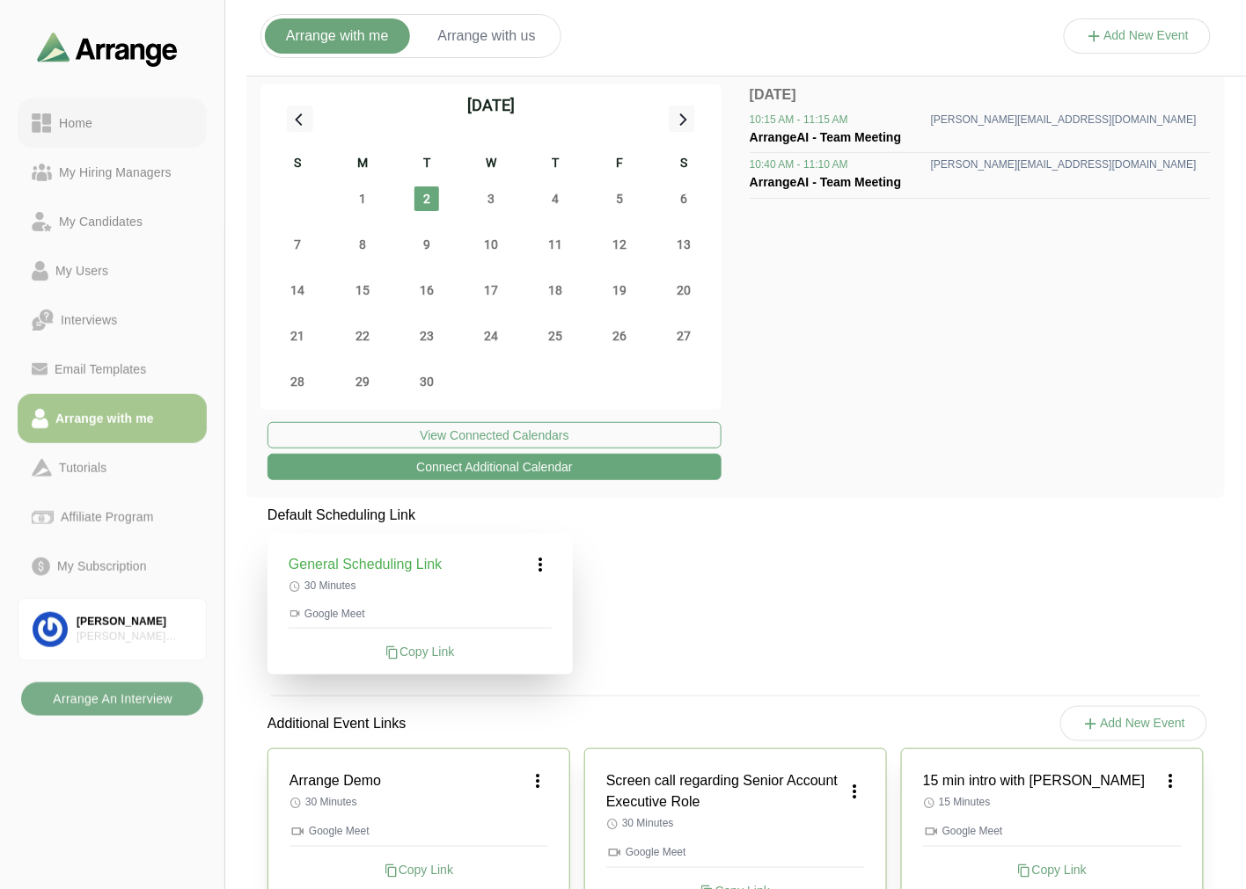
click at [115, 130] on div "Home" at bounding box center [112, 123] width 161 height 21
